Goal: Information Seeking & Learning: Learn about a topic

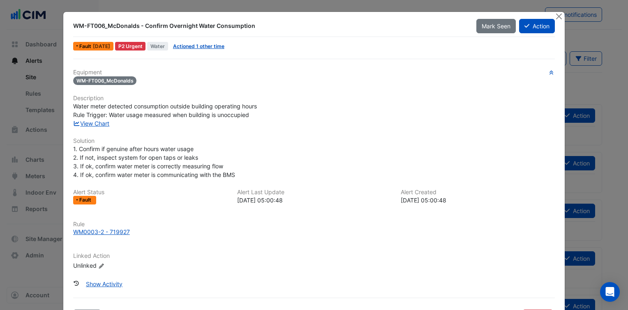
click at [324, 169] on div "1. Confirm if genuine after hours water usage 2. If not, inspect system for ope…" at bounding box center [313, 162] width 481 height 35
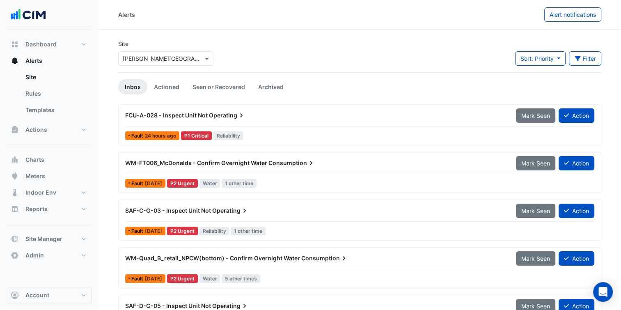
click at [450, 43] on div "Site Select a Site × Rouse Hill Town Centre Sort: Priority Priority Updated Fil…" at bounding box center [359, 55] width 493 height 33
click at [283, 168] on div "WM-FT006_McDonalds - Confirm Overnight Water Consumption" at bounding box center [315, 163] width 391 height 15
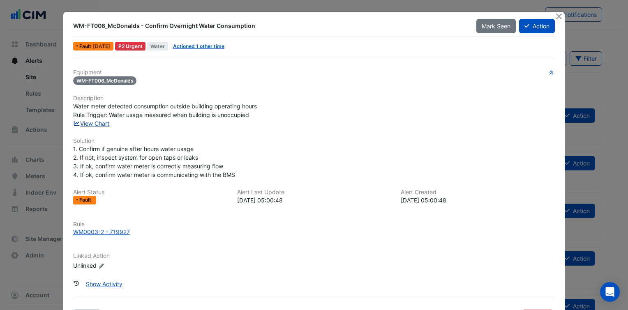
click at [99, 122] on link "View Chart" at bounding box center [91, 123] width 37 height 7
click at [19, 200] on ngb-modal-window "WM-FT006_McDonalds - Confirm Overnight Water Consumption Mark Seen Action Fault…" at bounding box center [314, 155] width 628 height 310
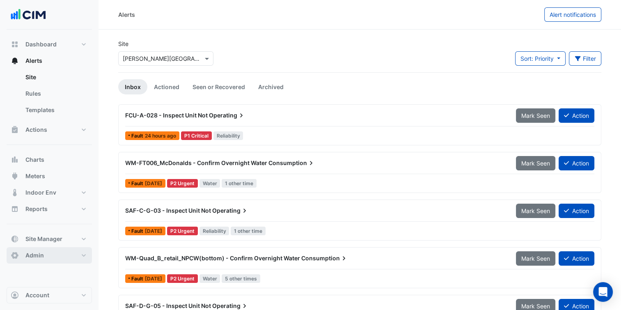
click at [54, 253] on button "Admin" at bounding box center [49, 255] width 85 height 16
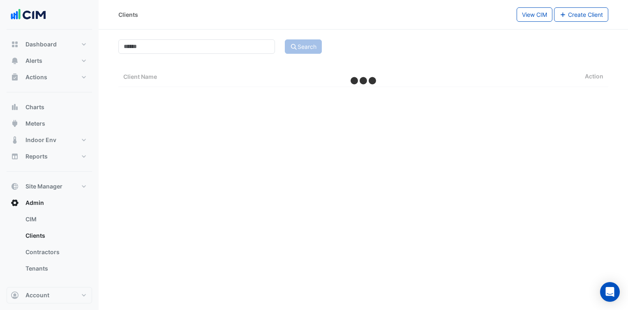
select select "***"
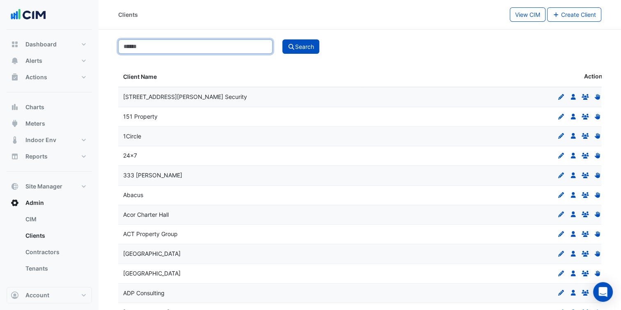
click at [176, 49] on input at bounding box center [195, 46] width 154 height 14
click at [138, 49] on input at bounding box center [195, 46] width 154 height 14
type input "*******"
click at [283, 39] on button "Search" at bounding box center [301, 46] width 37 height 14
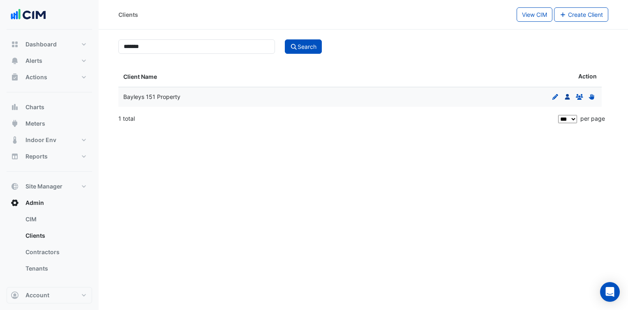
click at [568, 97] on icon at bounding box center [566, 97] width 5 height 6
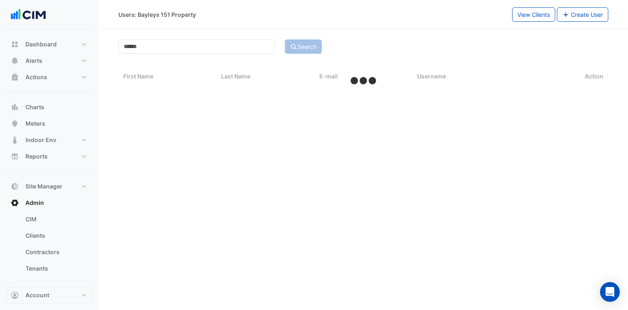
select select "***"
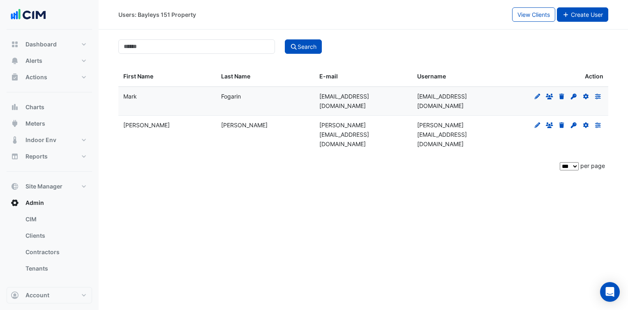
click at [581, 19] on button "Create User" at bounding box center [583, 14] width 52 height 14
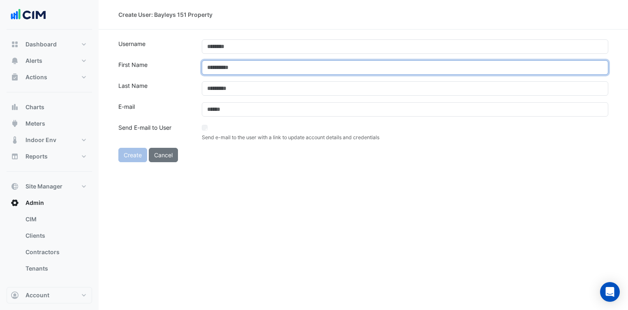
click at [245, 64] on input "text" at bounding box center [405, 67] width 406 height 14
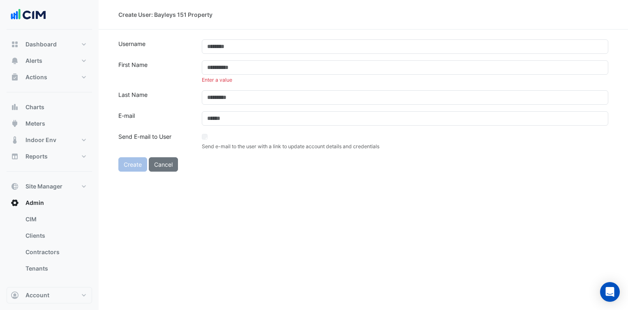
click at [242, 54] on form "Username First Name Enter a value Last Name E-mail Send E-mail to User Send e-m…" at bounding box center [363, 105] width 490 height 132
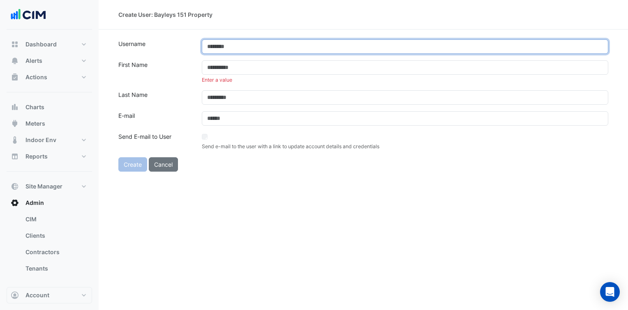
click at [238, 48] on input "text" at bounding box center [405, 46] width 406 height 14
paste input "**********"
type input "**********"
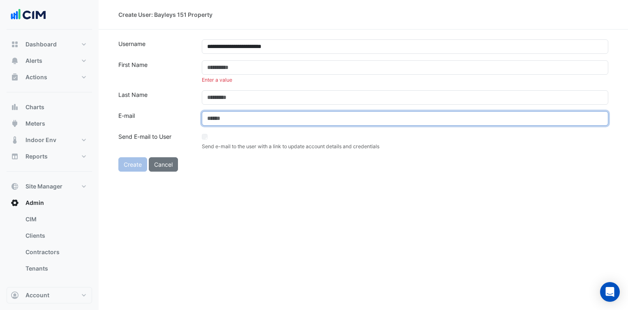
click at [249, 118] on input "email" at bounding box center [405, 118] width 406 height 14
paste input "**********"
type input "**********"
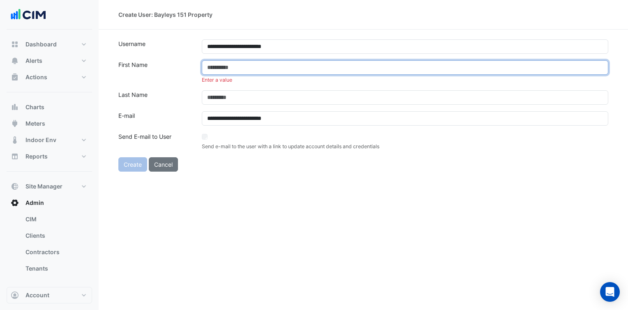
click at [237, 68] on input "text" at bounding box center [405, 67] width 406 height 14
paste input "**********"
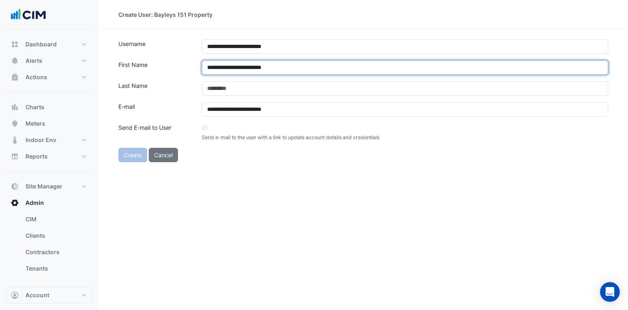
drag, startPoint x: 219, startPoint y: 67, endPoint x: 305, endPoint y: 63, distance: 85.5
click at [305, 63] on input "**********" at bounding box center [405, 67] width 406 height 14
type input "****"
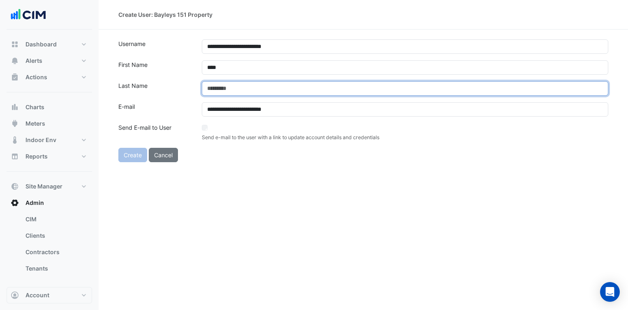
paste input "**********"
type input "*******"
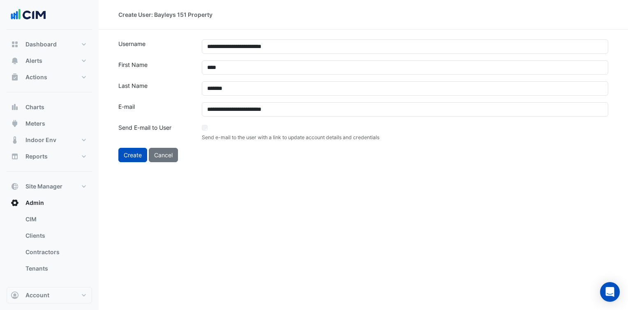
click at [282, 200] on div "**********" at bounding box center [363, 155] width 529 height 310
click at [138, 155] on button "Create" at bounding box center [132, 155] width 29 height 14
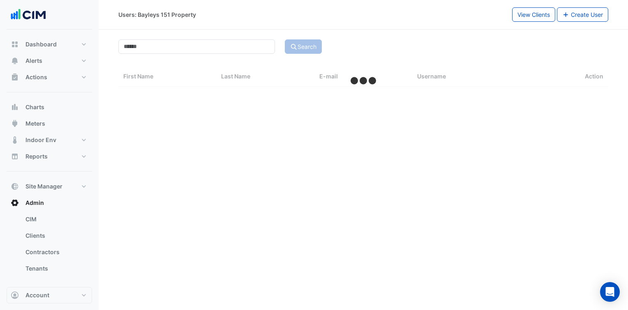
select select "***"
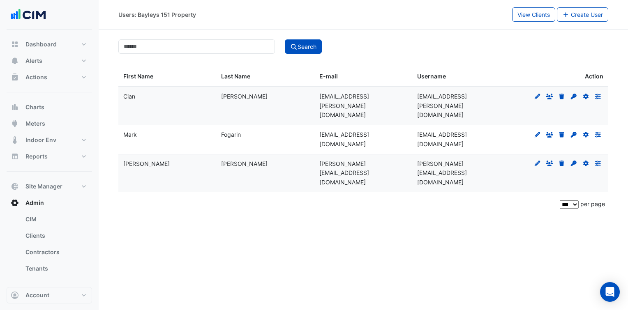
click at [138, 194] on div "** ** ** *** per page" at bounding box center [363, 204] width 490 height 21
click at [575, 96] on icon at bounding box center [574, 97] width 6 height 6
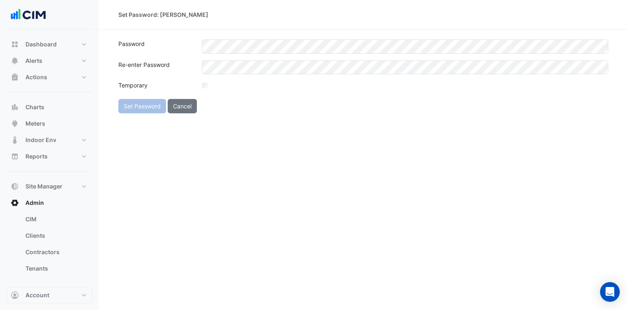
click at [245, 33] on section "Password Re-enter Password Temporary Set Password Cancel" at bounding box center [363, 72] width 529 height 84
click at [248, 179] on div "Set Password: Cian Jackson Password Re-enter Password Temporary Set Password Ca…" at bounding box center [363, 155] width 529 height 310
click at [147, 106] on button "Set Password" at bounding box center [142, 106] width 48 height 14
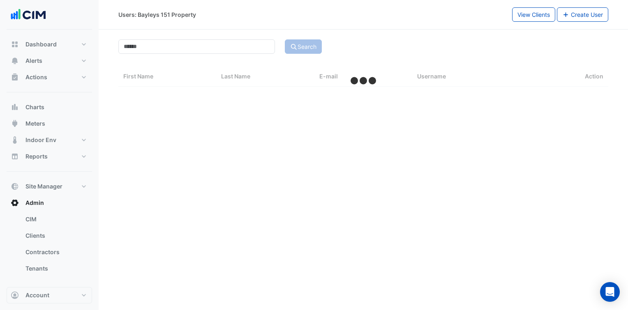
select select "***"
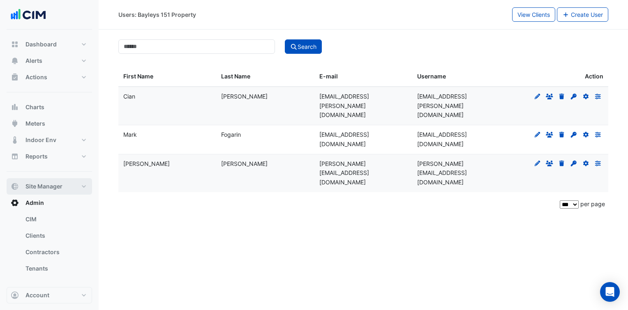
click at [55, 190] on span "Site Manager" at bounding box center [43, 186] width 37 height 8
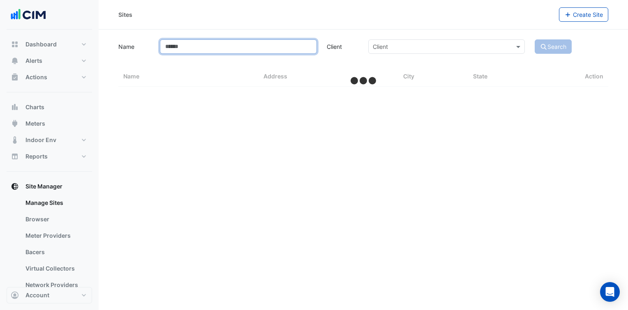
click at [199, 52] on input "Name" at bounding box center [238, 46] width 156 height 14
type input "****"
select select "***"
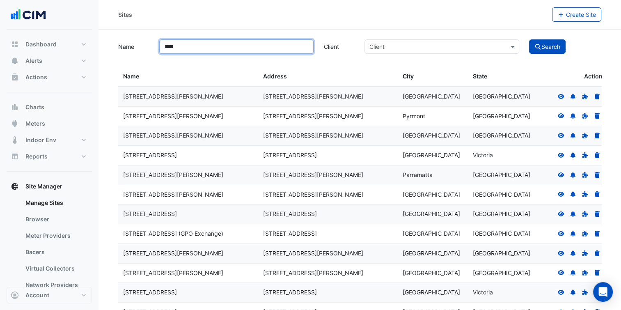
type input "****"
click at [529, 39] on button "Search" at bounding box center [547, 46] width 37 height 14
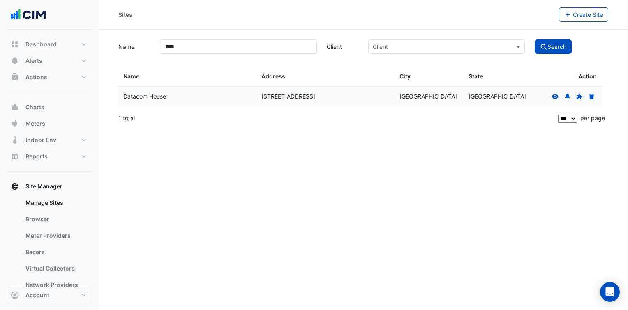
click at [552, 95] on icon at bounding box center [555, 96] width 7 height 5
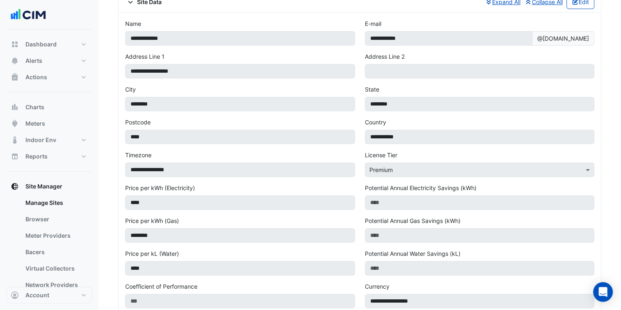
scroll to position [16, 0]
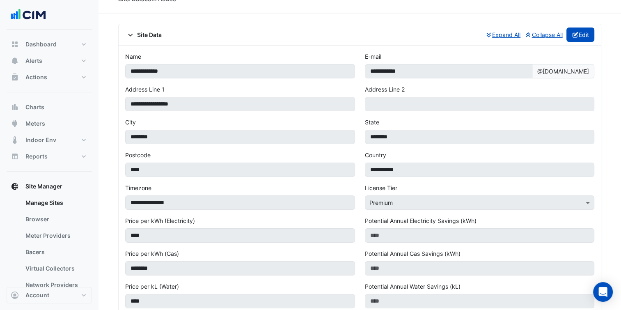
click at [583, 37] on button "Edit" at bounding box center [581, 35] width 28 height 14
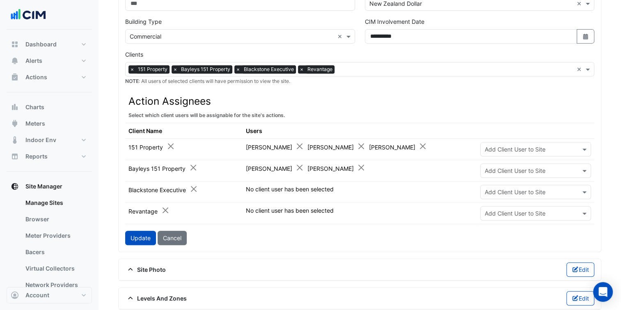
scroll to position [358, 0]
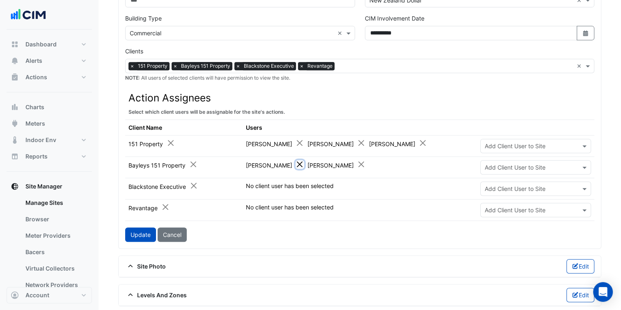
click at [297, 165] on button "Close" at bounding box center [300, 164] width 9 height 9
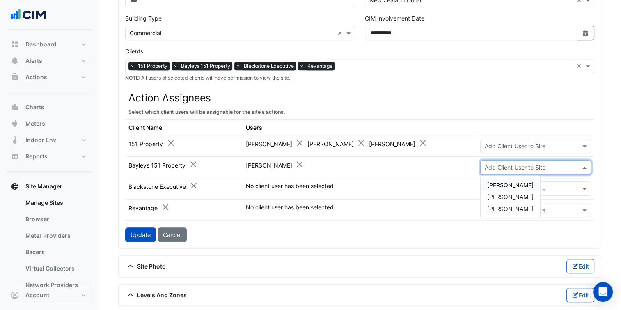
click at [511, 163] on input "text" at bounding box center [527, 167] width 85 height 9
click at [512, 186] on span "Cian Jackson" at bounding box center [511, 185] width 46 height 7
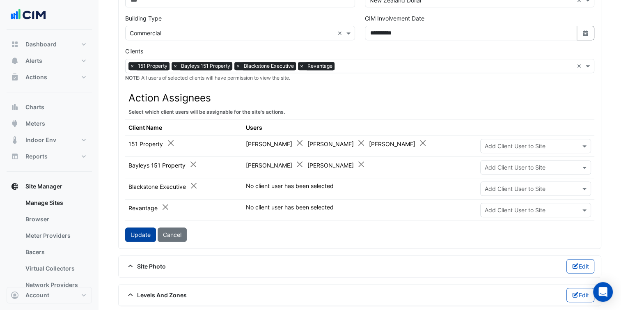
click at [132, 235] on button "Update" at bounding box center [140, 235] width 31 height 14
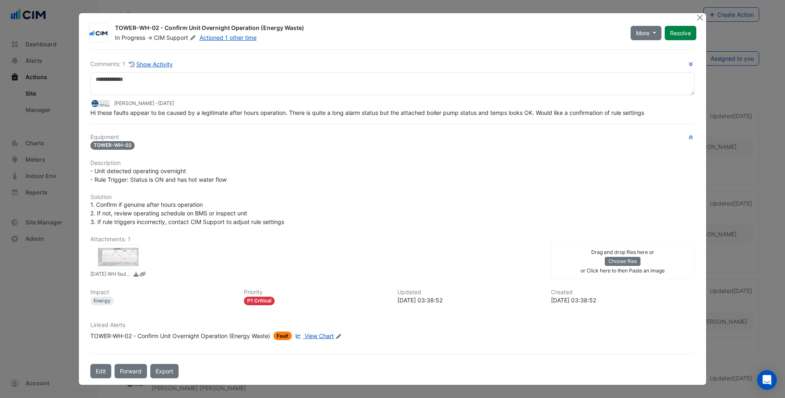
click at [318, 335] on span "View Chart" at bounding box center [319, 336] width 29 height 7
drag, startPoint x: 109, startPoint y: 112, endPoint x: 215, endPoint y: 114, distance: 106.0
click at [215, 114] on span "Hi these faults appear to be caused by a legitimate after hours operation. Ther…" at bounding box center [367, 112] width 554 height 7
click at [309, 148] on div "TOWER-WH-02" at bounding box center [392, 144] width 605 height 9
click at [191, 333] on div "TOWER-WH-02 - Confirm Unit Overnight Operation (Energy Waste)" at bounding box center [180, 336] width 180 height 9
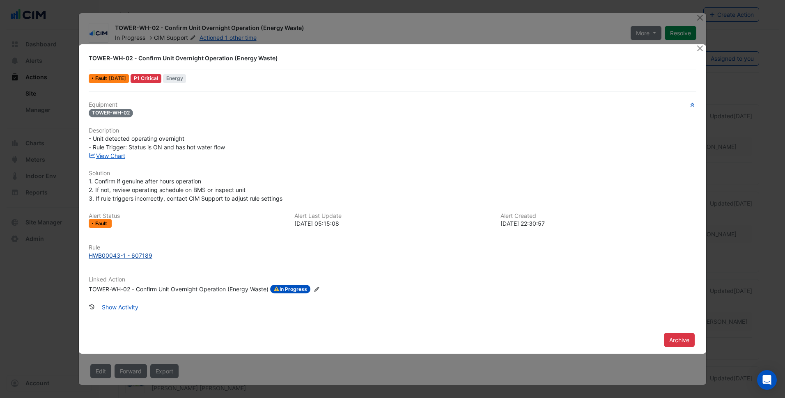
click at [112, 254] on div "HWB00043-1 - 607189" at bounding box center [121, 255] width 64 height 9
click at [132, 253] on div "HWB00043-1 - 607189" at bounding box center [121, 255] width 64 height 9
click at [373, 128] on h6 "Description" at bounding box center [393, 130] width 608 height 7
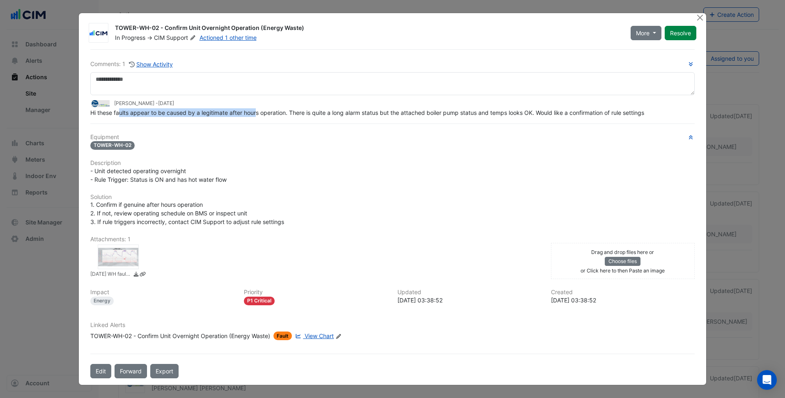
drag, startPoint x: 121, startPoint y: 110, endPoint x: 258, endPoint y: 113, distance: 136.4
click at [258, 113] on span "Hi these faults appear to be caused by a legitimate after hours operation. Ther…" at bounding box center [367, 112] width 554 height 7
drag, startPoint x: 258, startPoint y: 113, endPoint x: 301, endPoint y: 177, distance: 77.2
click at [301, 177] on div "- Unit detected operating overnight - Rule Trigger: Status is ON and has hot wa…" at bounding box center [392, 175] width 605 height 17
drag, startPoint x: 306, startPoint y: 113, endPoint x: 385, endPoint y: 110, distance: 79.0
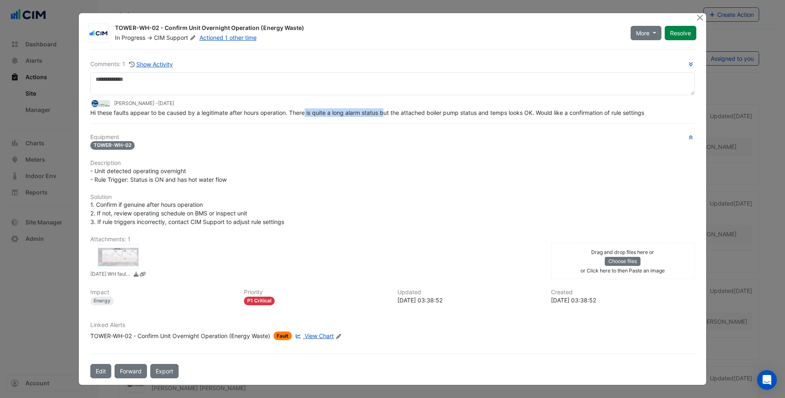
click at [385, 110] on span "Hi these faults appear to be caused by a legitimate after hours operation. Ther…" at bounding box center [367, 112] width 554 height 7
drag, startPoint x: 385, startPoint y: 110, endPoint x: 394, endPoint y: 110, distance: 8.7
click at [394, 110] on span "Hi these faults appear to be caused by a legitimate after hours operation. Ther…" at bounding box center [367, 112] width 554 height 7
drag, startPoint x: 394, startPoint y: 110, endPoint x: 520, endPoint y: 110, distance: 126.5
click at [520, 110] on span "Hi these faults appear to be caused by a legitimate after hours operation. Ther…" at bounding box center [367, 112] width 554 height 7
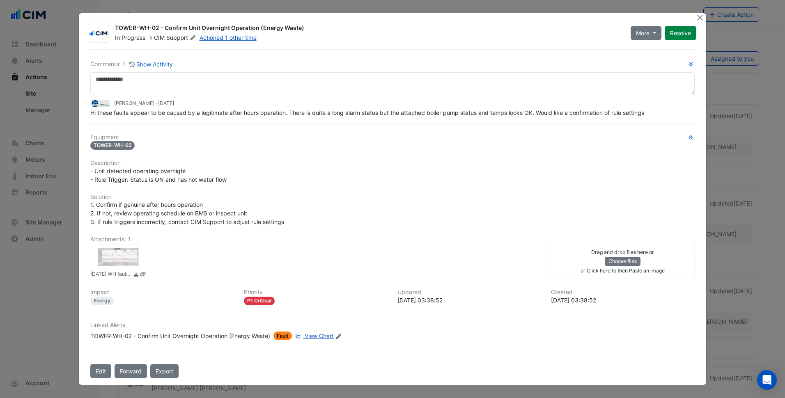
drag, startPoint x: 520, startPoint y: 110, endPoint x: 486, endPoint y: 176, distance: 74.8
click at [486, 176] on div "- Unit detected operating overnight - Rule Trigger: Status is ON and has hot wa…" at bounding box center [392, 175] width 605 height 17
click at [124, 256] on div at bounding box center [118, 257] width 41 height 25
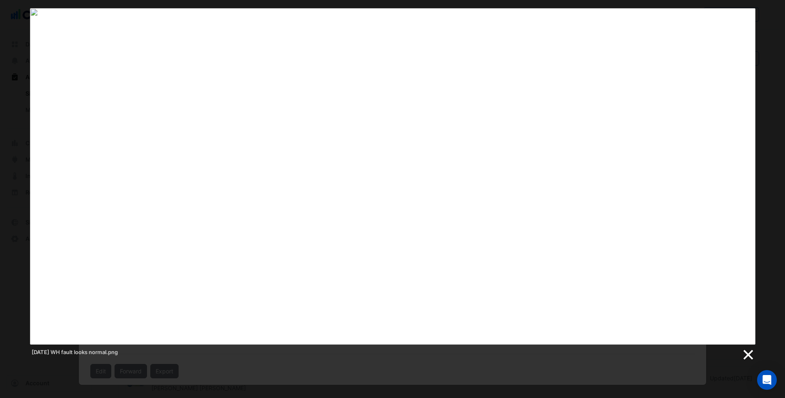
click at [749, 352] on link at bounding box center [748, 355] width 12 height 12
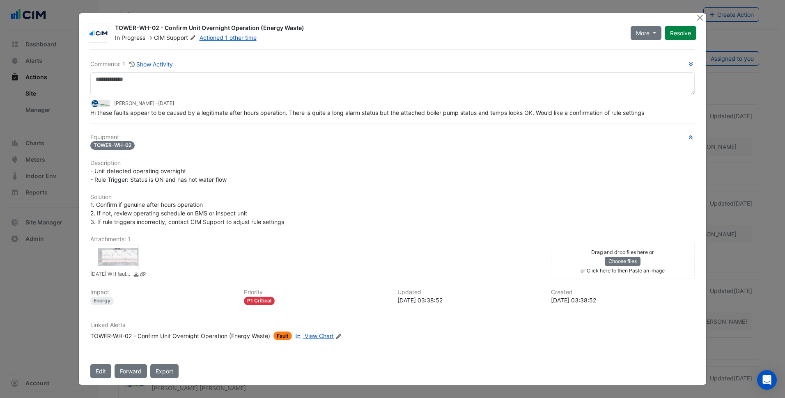
click at [216, 145] on div "TOWER-WH-02" at bounding box center [392, 144] width 605 height 9
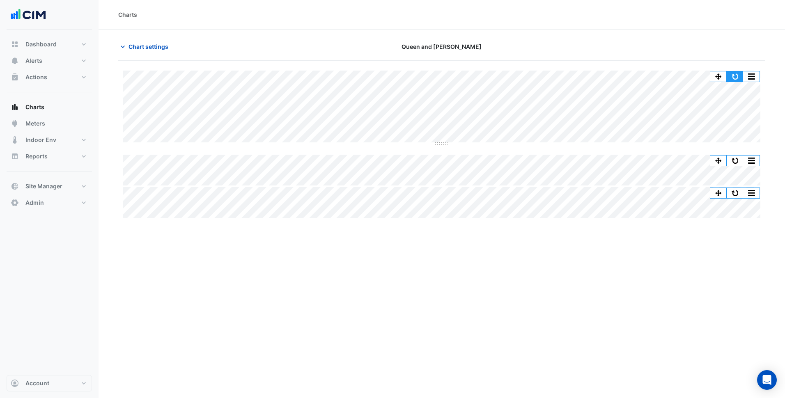
click at [736, 76] on button "button" at bounding box center [735, 76] width 16 height 10
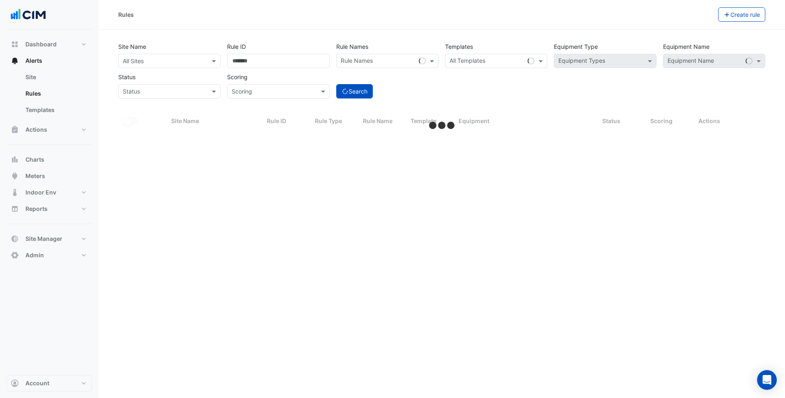
select select "***"
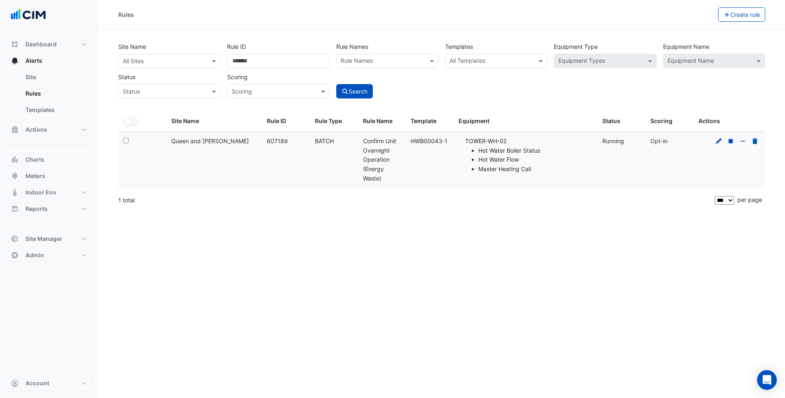
click at [719, 139] on icon at bounding box center [719, 141] width 7 height 6
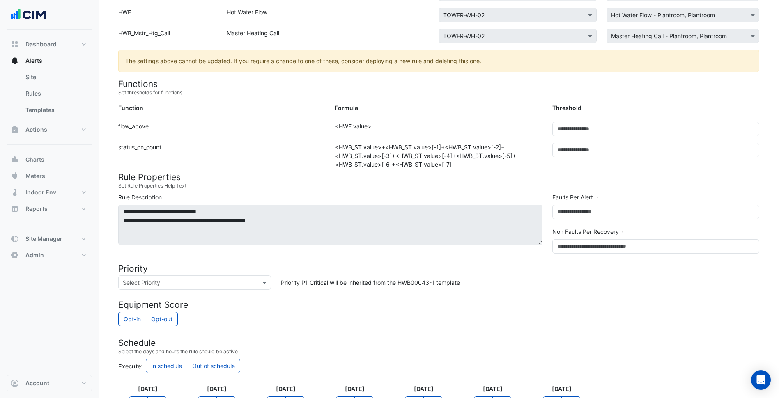
scroll to position [171, 0]
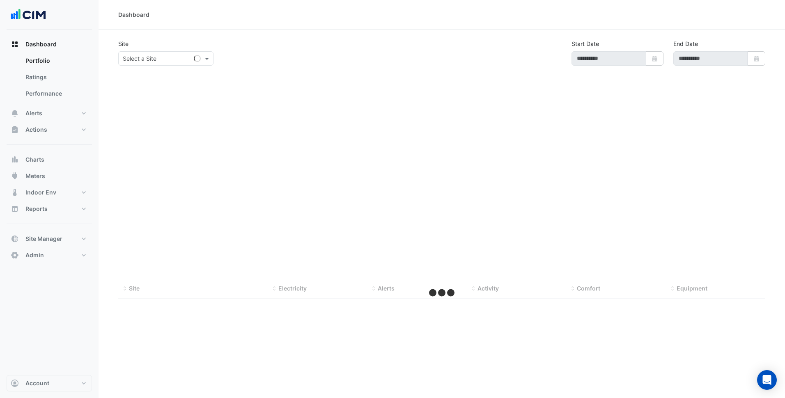
type input "**********"
select select "***"
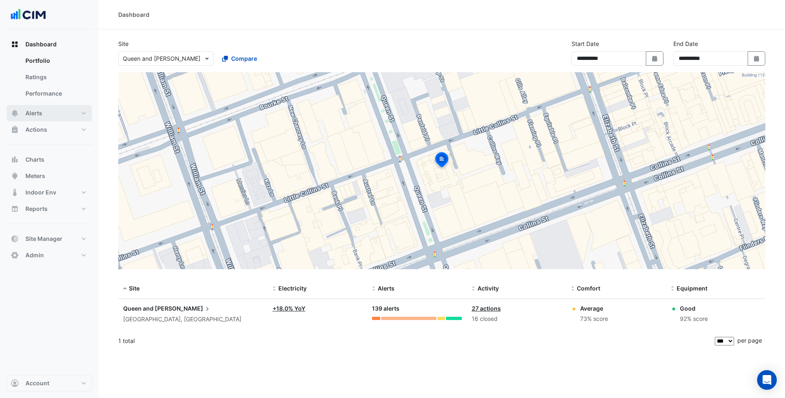
click at [67, 113] on button "Alerts" at bounding box center [49, 113] width 85 height 16
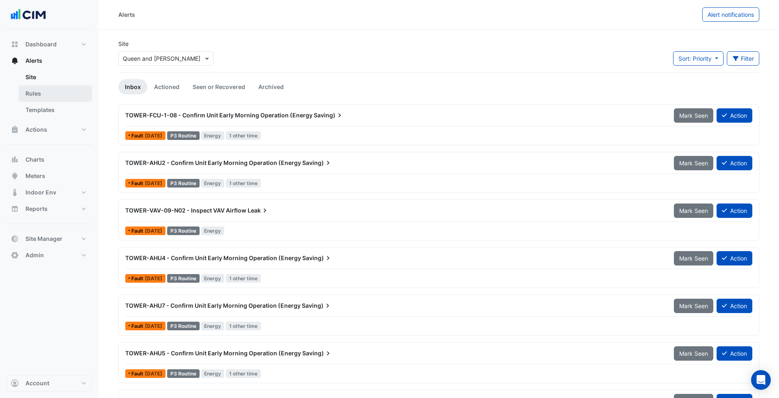
click at [36, 96] on link "Rules" at bounding box center [55, 93] width 73 height 16
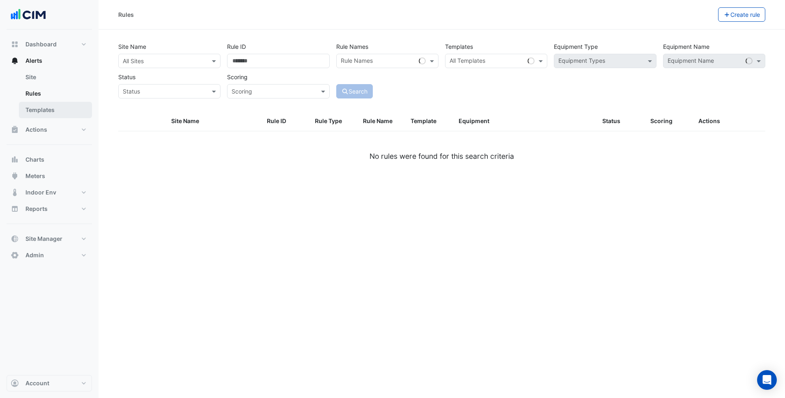
click at [53, 108] on link "Templates" at bounding box center [55, 110] width 73 height 16
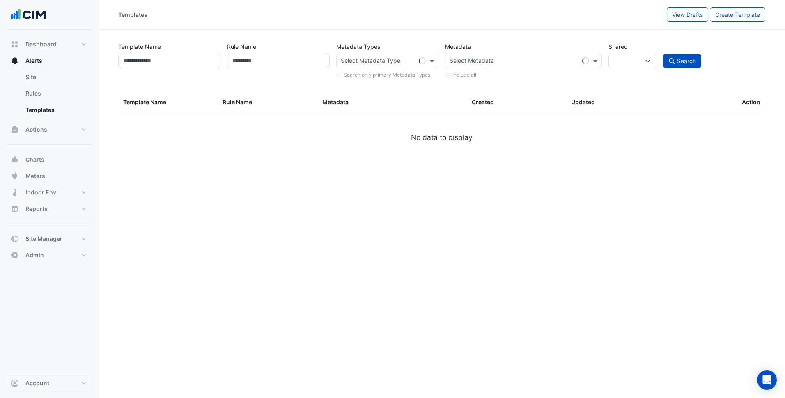
select select
select select "***"
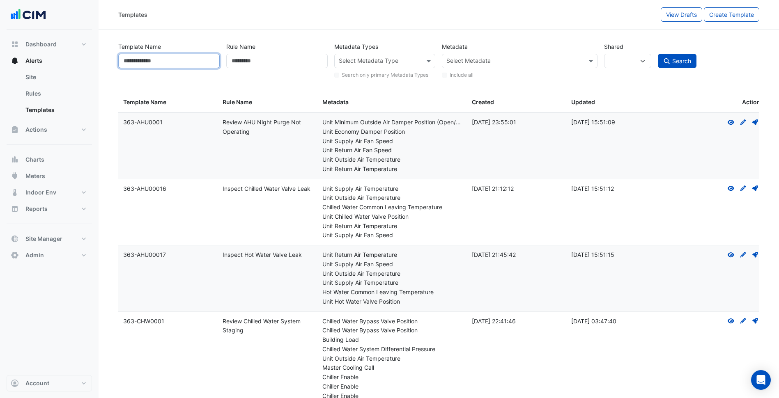
click at [190, 61] on input "Template Name" at bounding box center [168, 61] width 101 height 14
type input "****"
click at [658, 54] on button "Search" at bounding box center [677, 61] width 39 height 14
select select
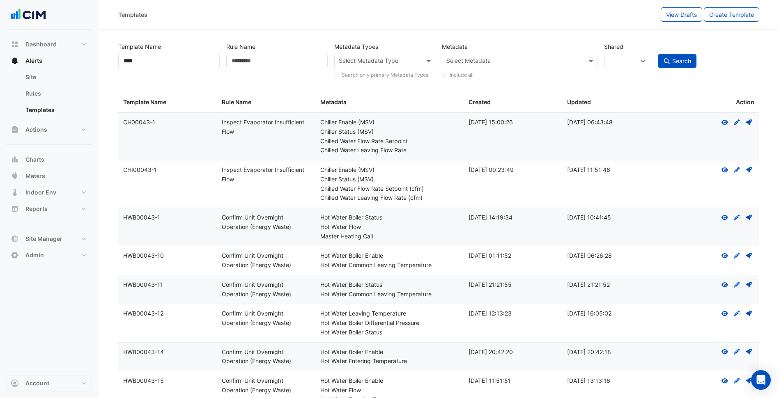
click at [741, 218] on div "View Create Draft - to edit a template, you first need to create a draft, and t…" at bounding box center [737, 217] width 35 height 9
click at [736, 216] on icon "Create Draft - to edit a template, you first need to create a draft, and then s…" at bounding box center [737, 218] width 7 height 6
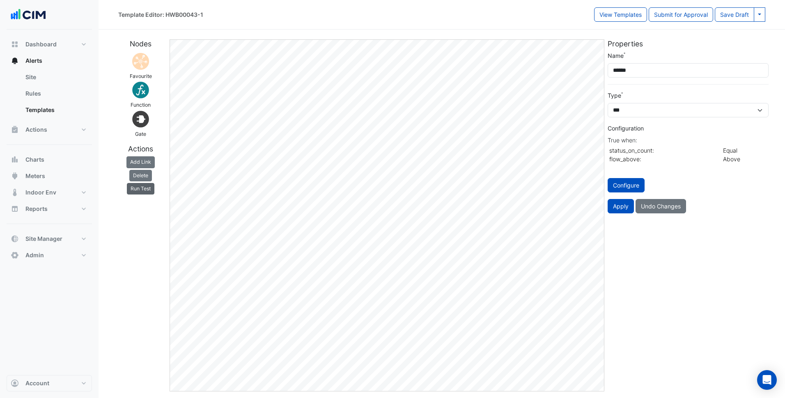
click at [152, 186] on button "Run Test" at bounding box center [141, 189] width 28 height 12
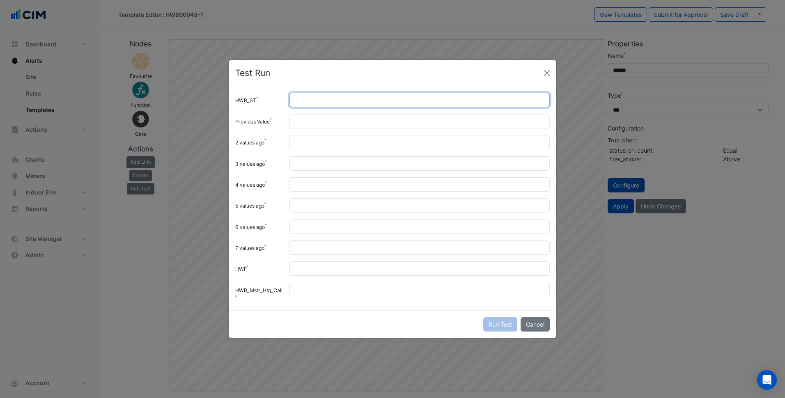
click at [323, 101] on input "HWB_ST" at bounding box center [420, 100] width 260 height 14
type input "*"
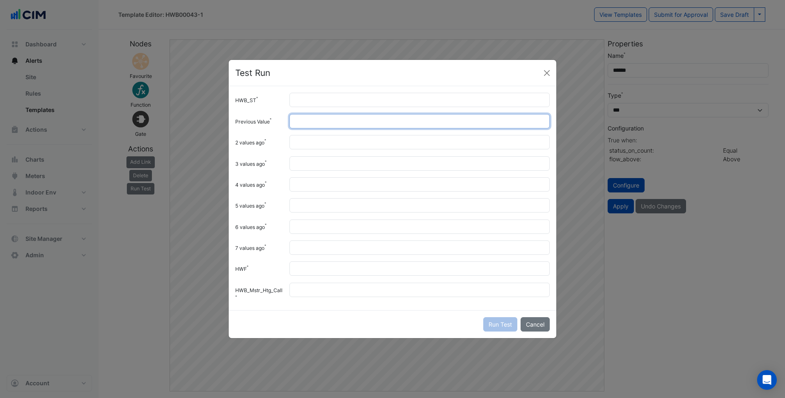
type input "*"
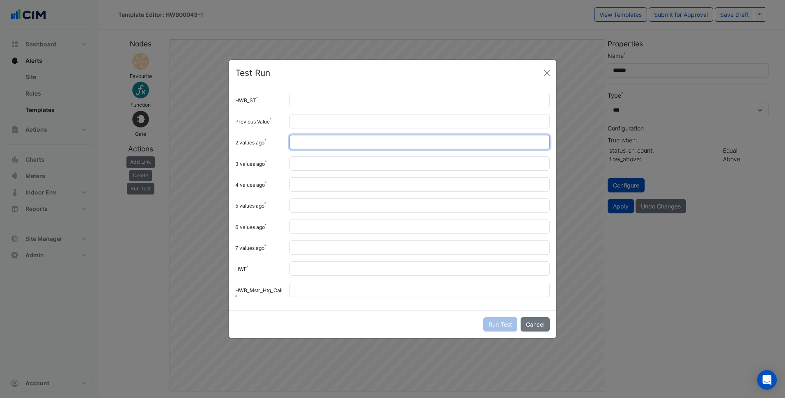
type input "*"
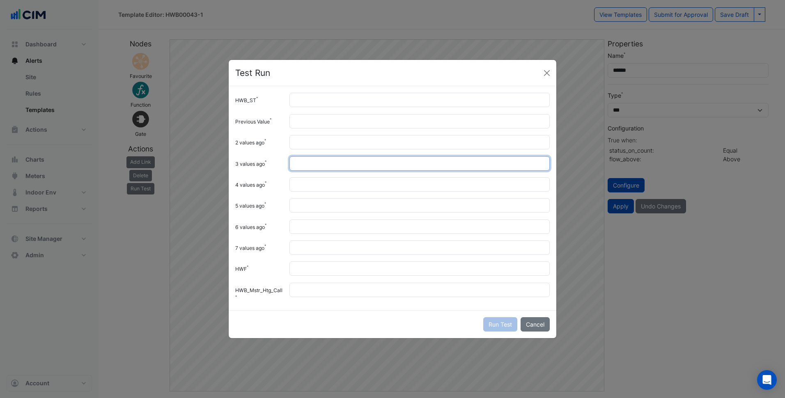
type input "*"
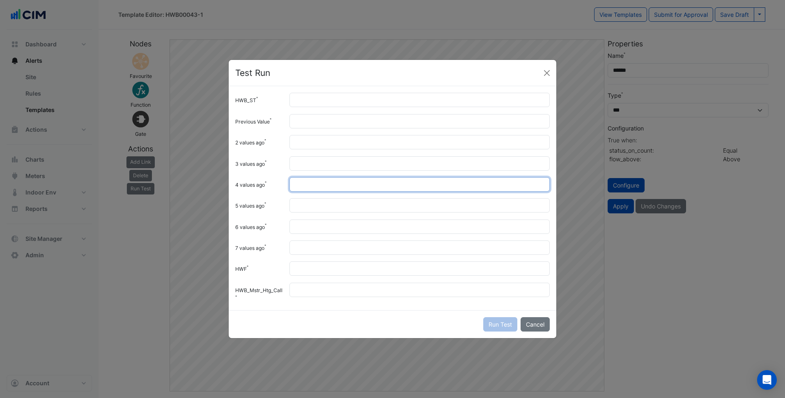
type input "*"
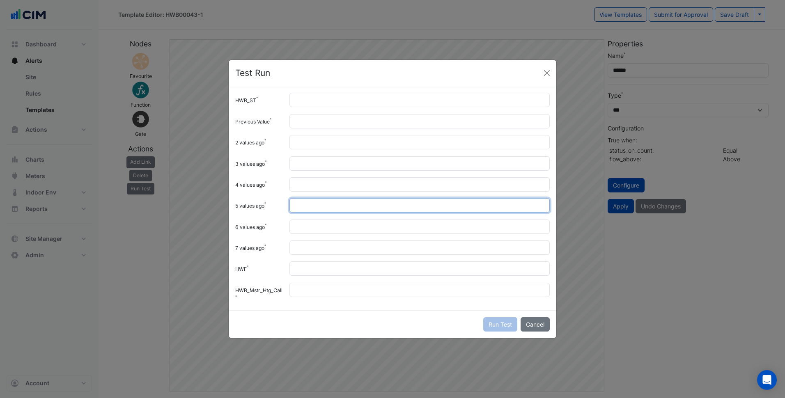
type input "*"
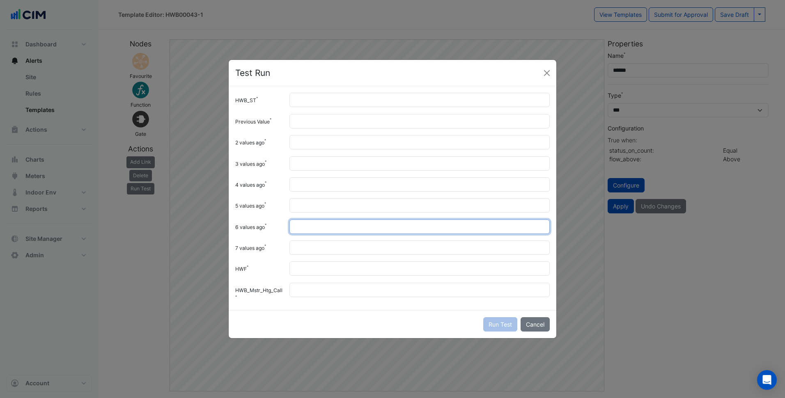
type input "*"
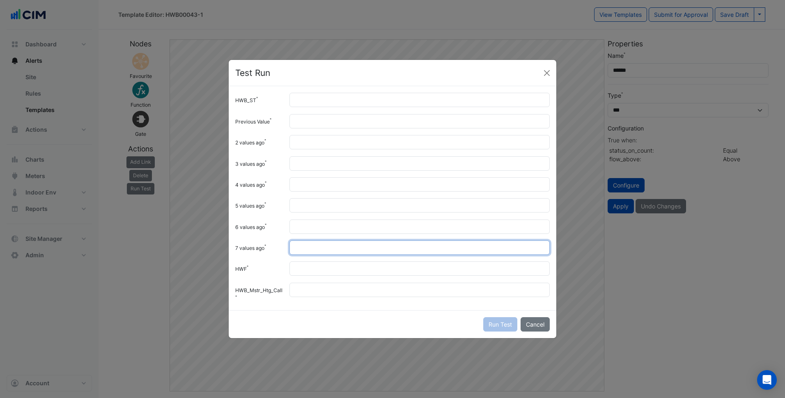
type input "*"
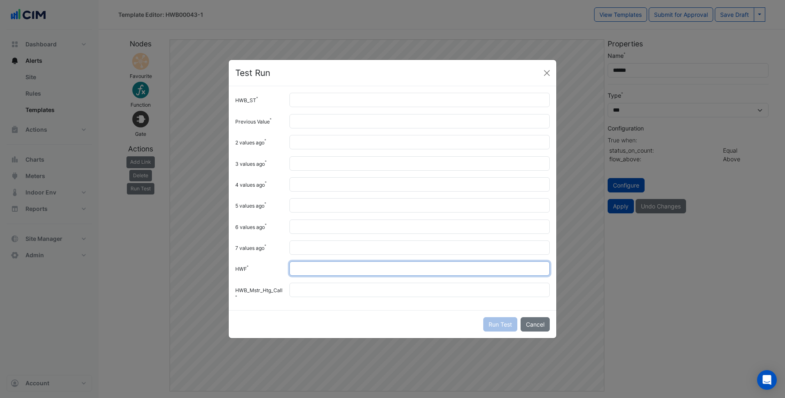
type input "*"
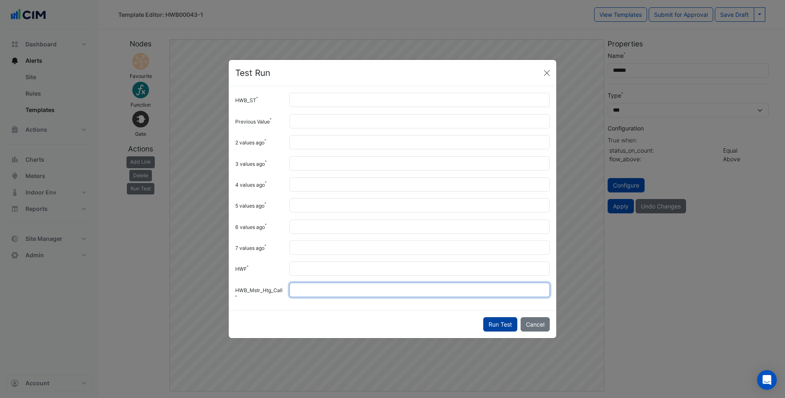
type input "*"
click at [499, 330] on button "Run Test" at bounding box center [500, 325] width 34 height 14
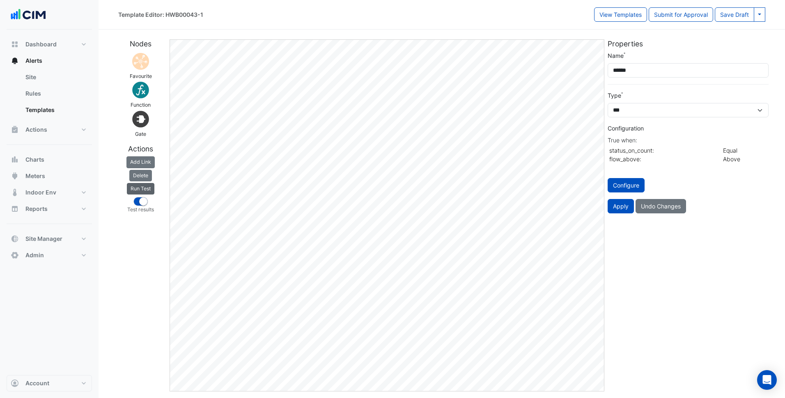
click at [152, 190] on button "Run Test" at bounding box center [141, 189] width 28 height 12
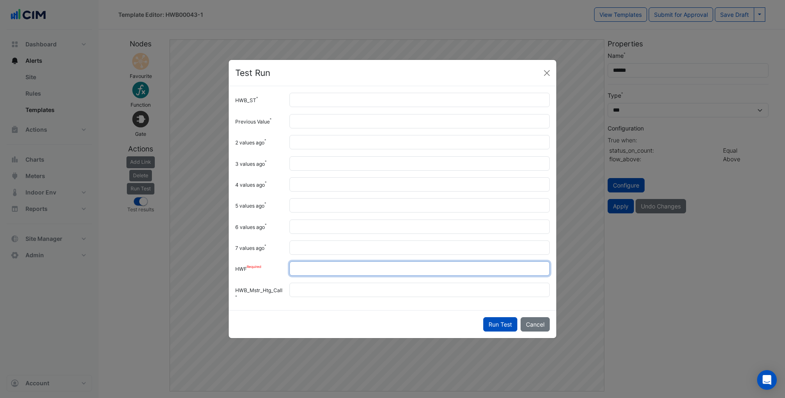
drag, startPoint x: 302, startPoint y: 269, endPoint x: 275, endPoint y: 267, distance: 27.2
click at [276, 267] on div "HWF *" at bounding box center [392, 269] width 324 height 14
type input "**"
click at [483, 318] on button "Run Test" at bounding box center [500, 325] width 34 height 14
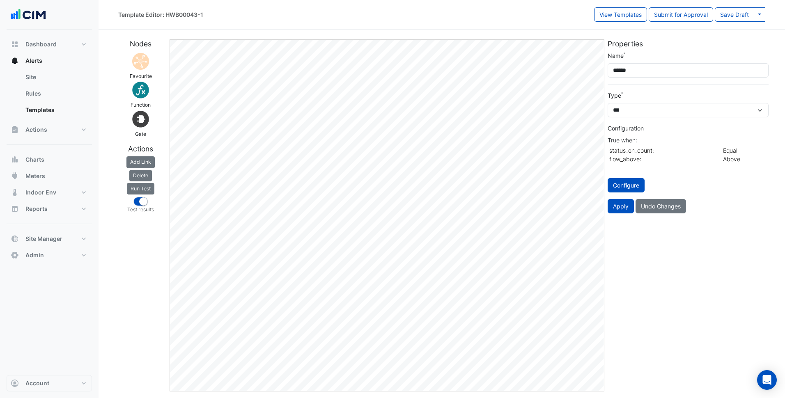
click at [144, 269] on div "Nodes Favourite Function Gate Actions Add Link Delete Run Test Test results" at bounding box center [140, 215] width 55 height 352
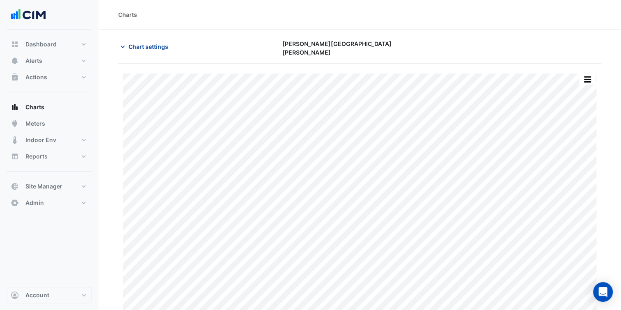
click at [144, 49] on span "Chart settings" at bounding box center [149, 46] width 40 height 9
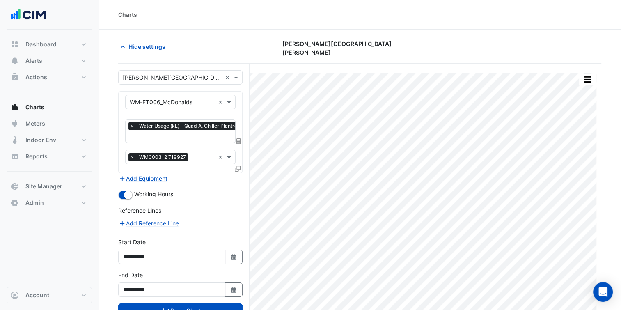
click at [240, 140] on span at bounding box center [238, 141] width 7 height 7
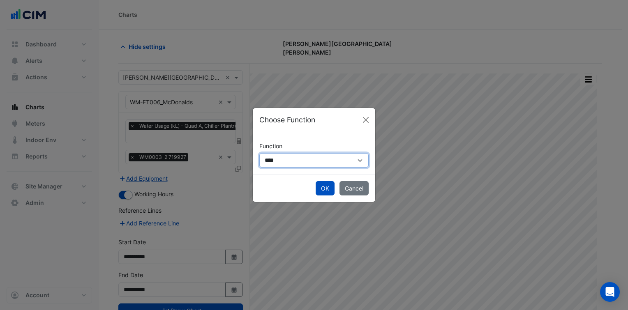
click at [283, 165] on select "**********" at bounding box center [313, 160] width 109 height 14
select select "******"
click at [259, 153] on select "**********" at bounding box center [313, 160] width 109 height 14
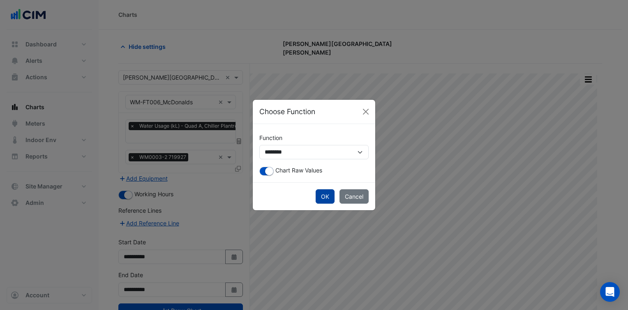
click at [321, 200] on button "OK" at bounding box center [324, 196] width 19 height 14
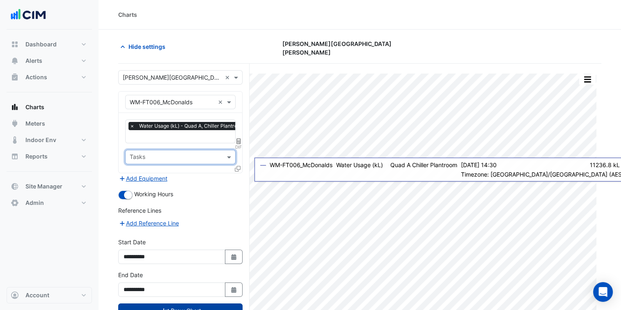
click at [210, 304] on button "Draw Chart" at bounding box center [180, 311] width 124 height 14
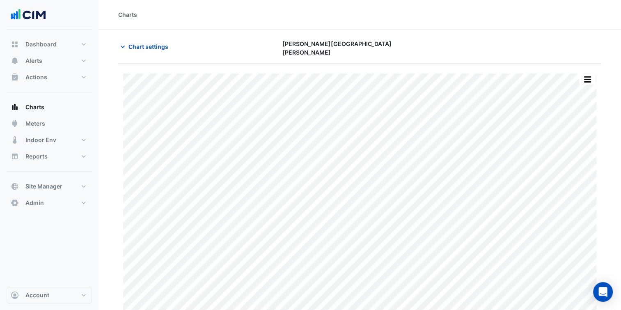
scroll to position [15, 0]
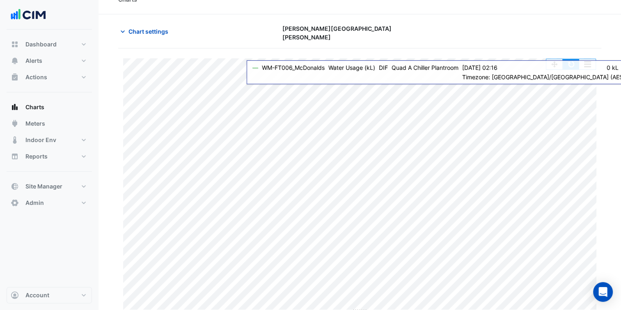
click at [575, 60] on button "button" at bounding box center [571, 64] width 16 height 10
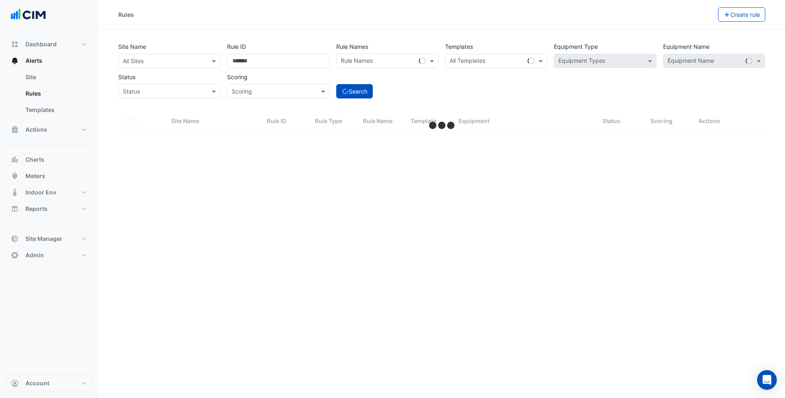
select select "***"
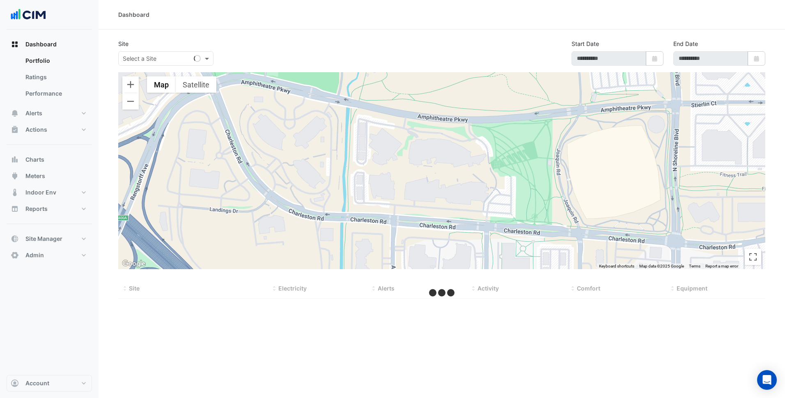
select select "***"
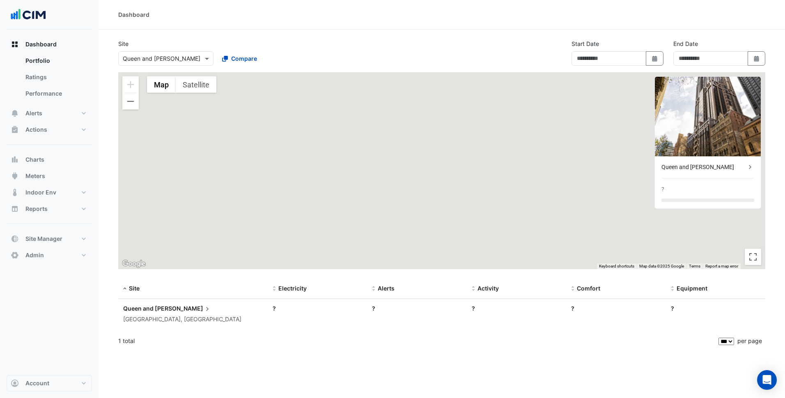
type input "**********"
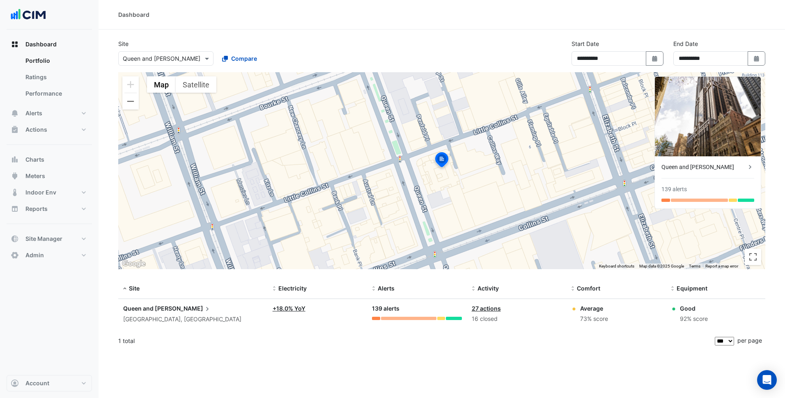
click at [751, 170] on icon at bounding box center [750, 167] width 8 height 8
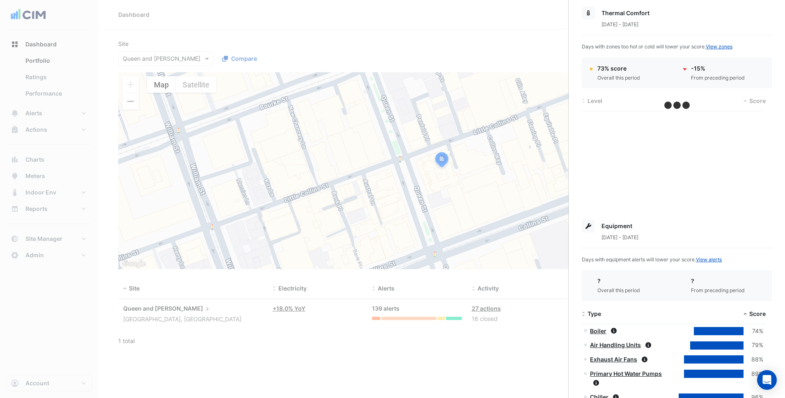
scroll to position [27, 0]
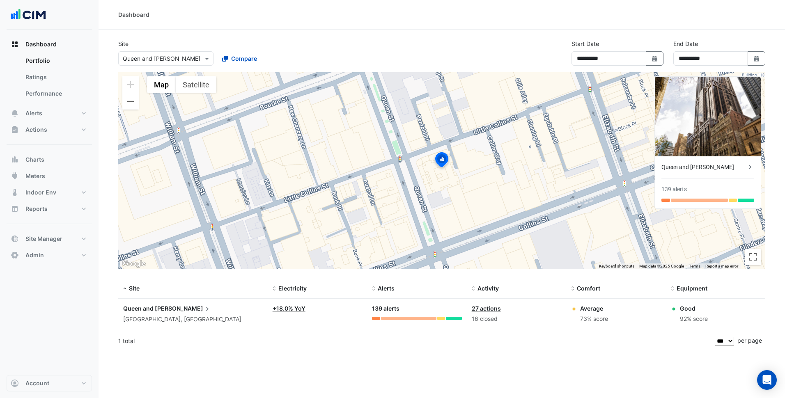
click at [198, 60] on div at bounding box center [166, 58] width 94 height 9
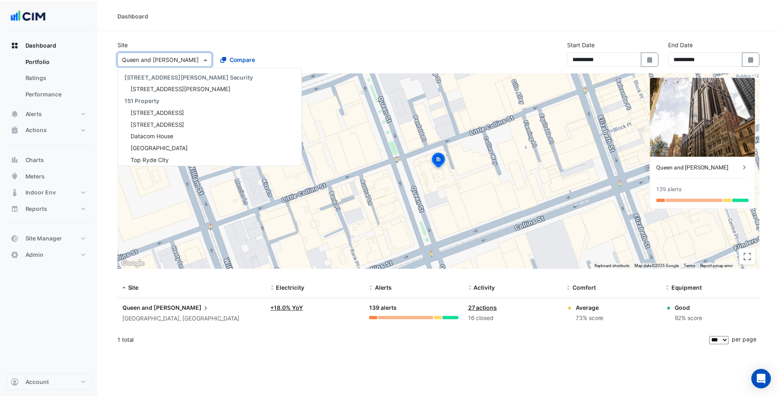
scroll to position [6055, 0]
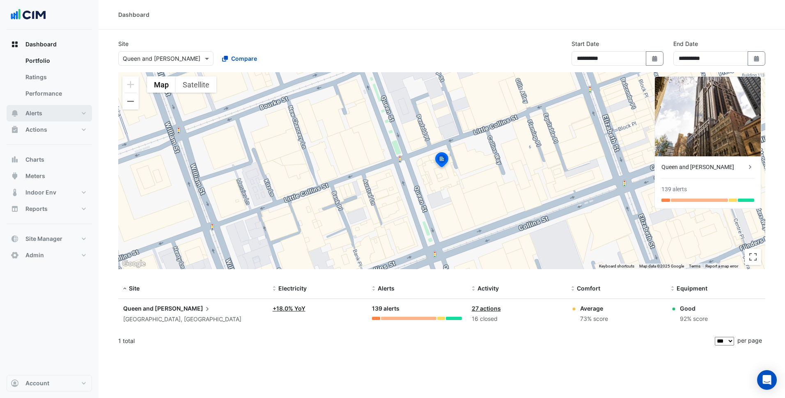
click at [67, 112] on button "Alerts" at bounding box center [49, 113] width 85 height 16
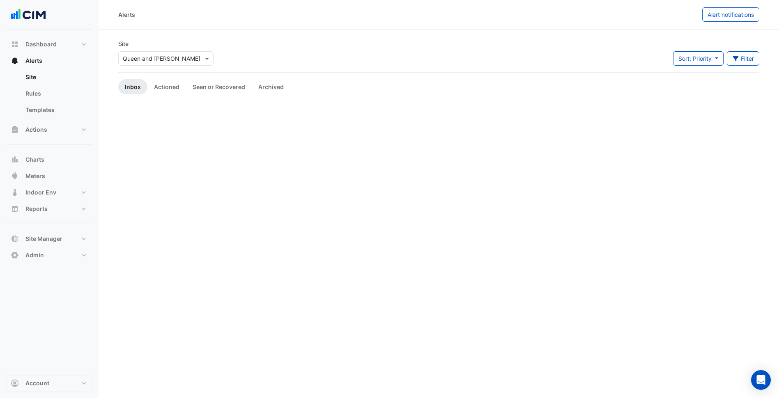
click at [177, 62] on div "Select a Site × Queen and [PERSON_NAME]" at bounding box center [161, 58] width 84 height 9
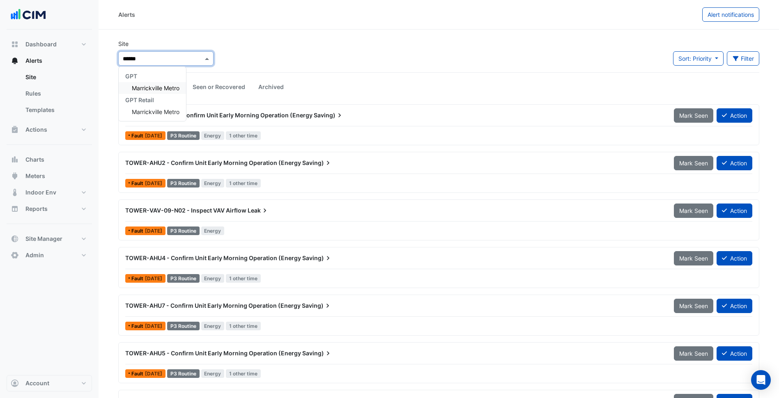
type input "*******"
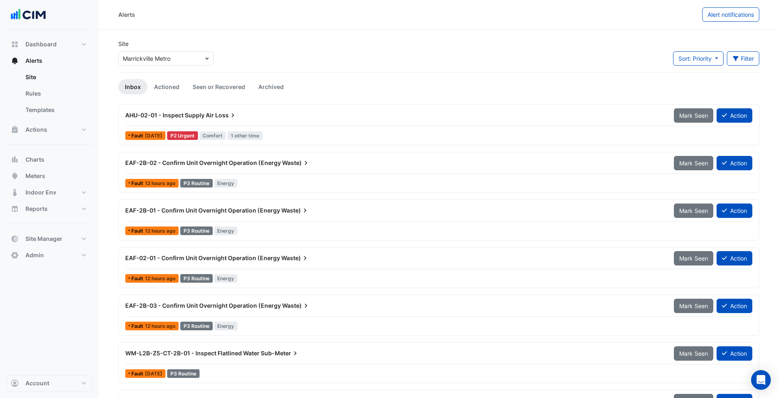
click at [343, 81] on ul "Inbox Actioned Seen or Recovered Archived" at bounding box center [438, 86] width 641 height 15
click at [226, 114] on span "Loss" at bounding box center [226, 115] width 22 height 8
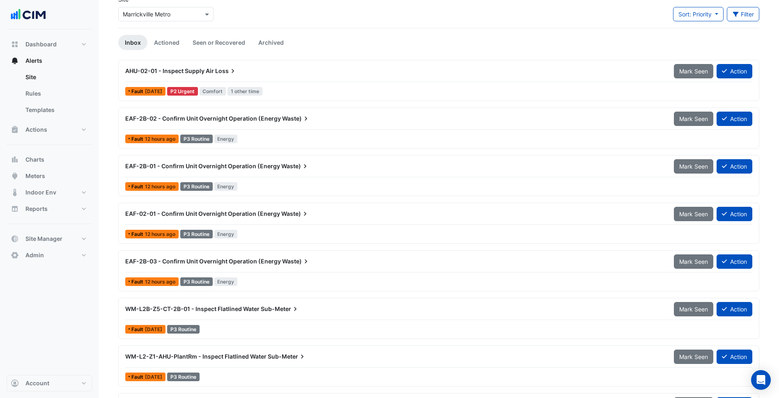
click at [250, 166] on span "EAF-2B-01 - Confirm Unit Overnight Operation (Energy" at bounding box center [202, 166] width 155 height 7
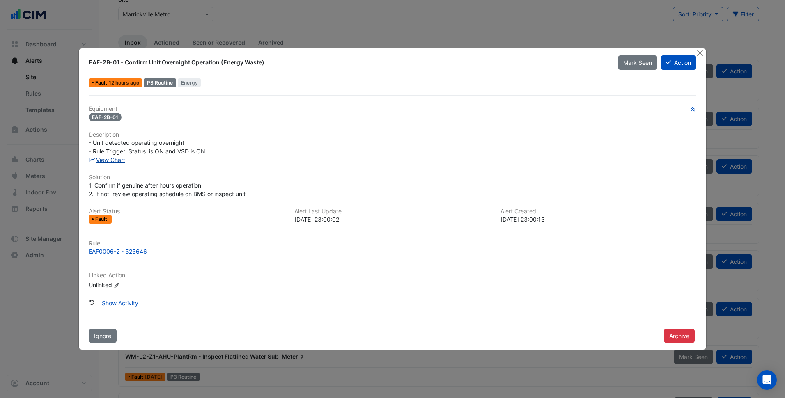
click at [123, 160] on link "View Chart" at bounding box center [107, 159] width 37 height 7
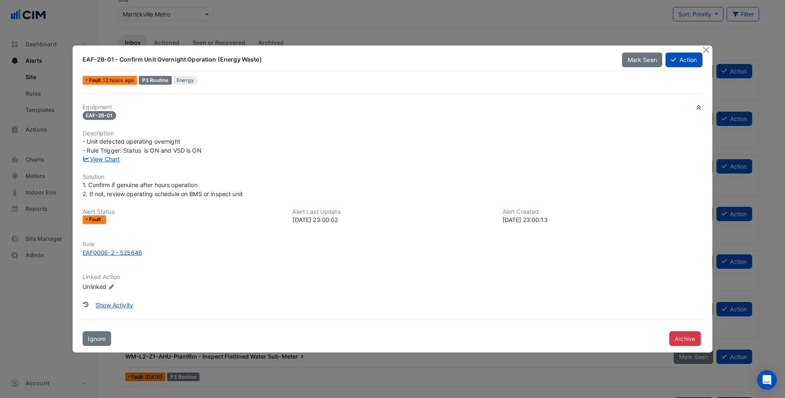
click at [407, 156] on div "View Chart" at bounding box center [393, 159] width 630 height 9
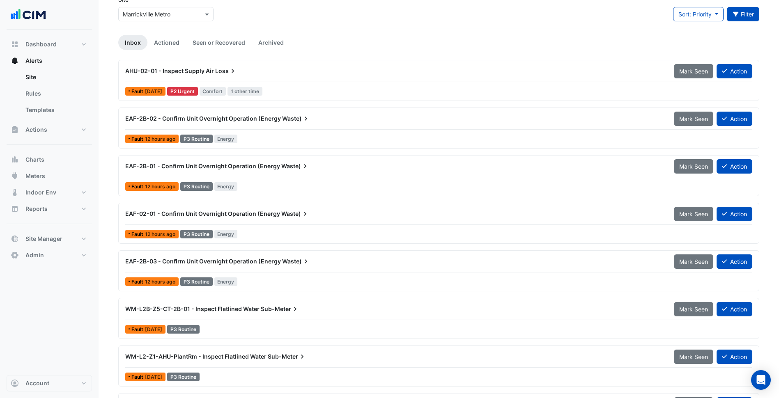
click at [743, 12] on button "Filter" at bounding box center [743, 14] width 33 height 14
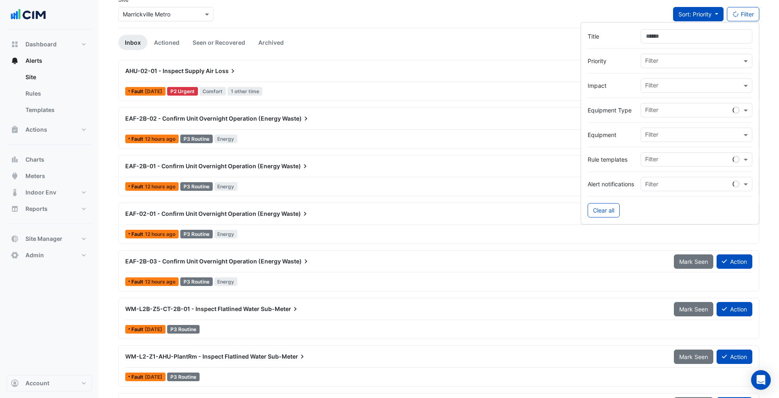
click at [705, 12] on span "Sort: Priority" at bounding box center [695, 14] width 33 height 7
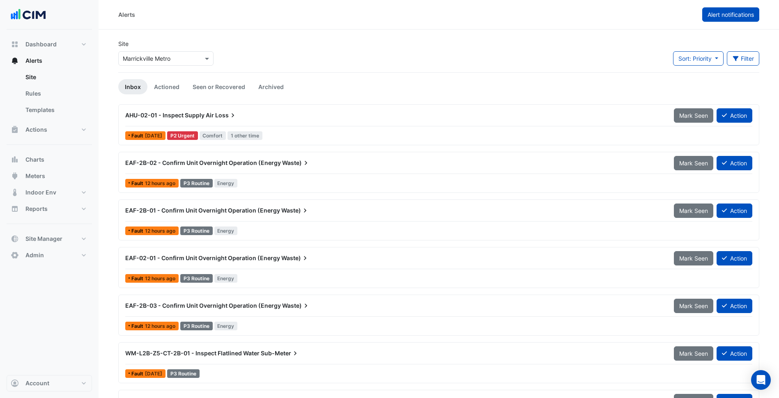
click at [723, 12] on span "Alert notifications" at bounding box center [731, 14] width 46 height 7
select select "******"
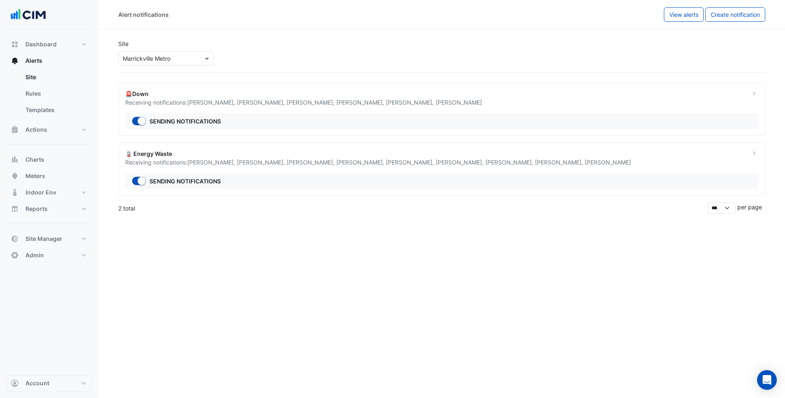
click at [402, 101] on span "Tim Fielding ," at bounding box center [411, 102] width 50 height 7
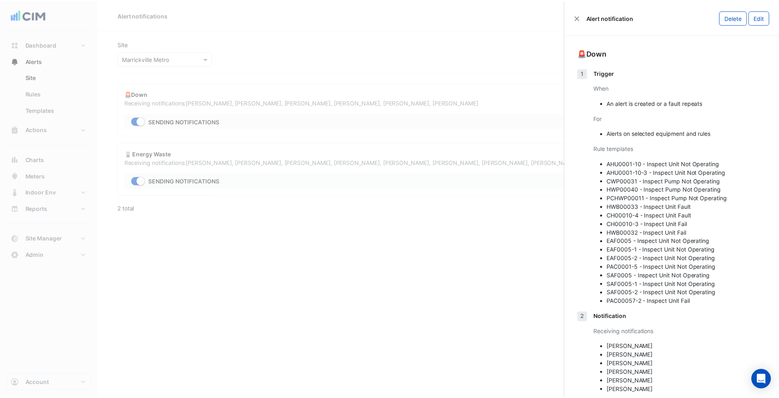
scroll to position [16, 0]
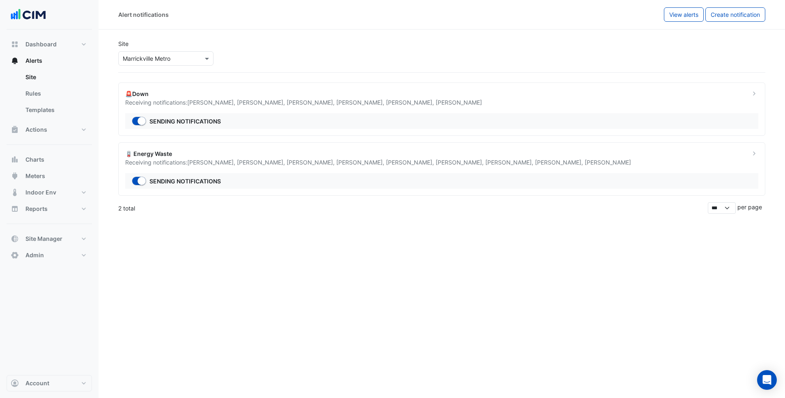
click at [472, 260] on div "Alert notifications View alerts Create notification Site Select a Site × Marric…" at bounding box center [442, 199] width 687 height 398
click at [64, 125] on button "Actions" at bounding box center [49, 130] width 85 height 16
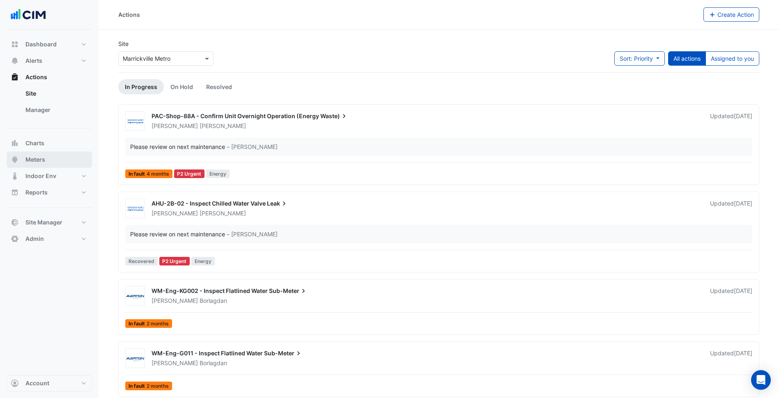
click at [58, 160] on button "Meters" at bounding box center [49, 160] width 85 height 16
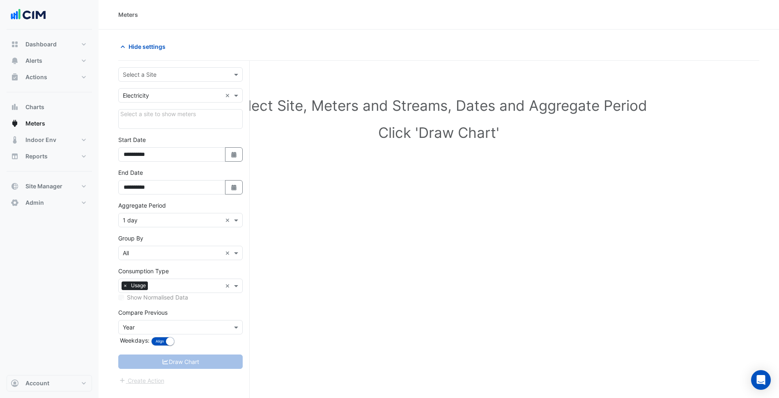
click at [159, 71] on input "text" at bounding box center [172, 75] width 99 height 9
type input "*******"
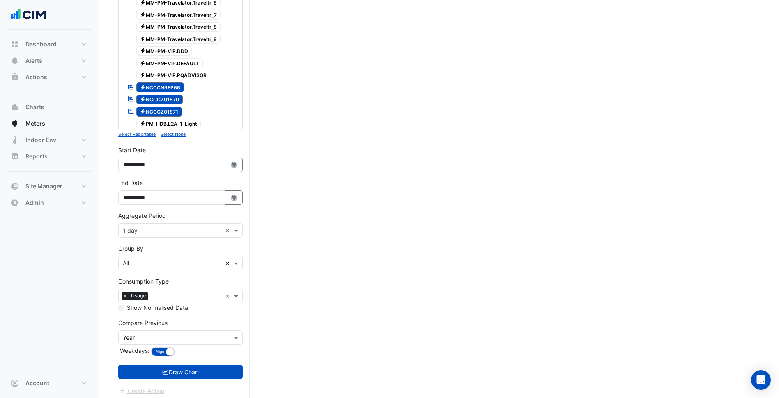
scroll to position [1181, 0]
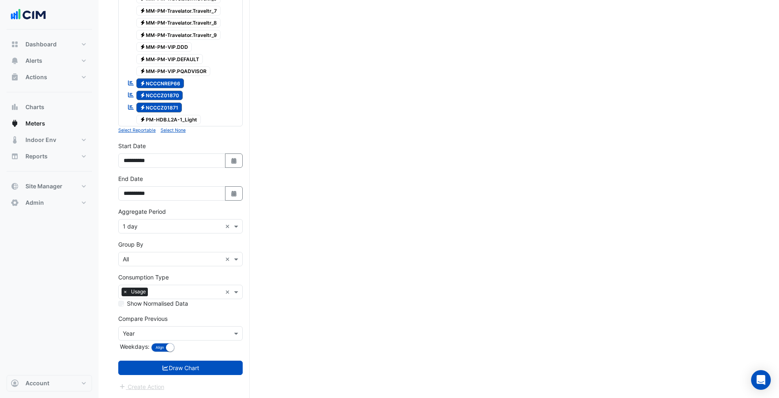
click at [186, 229] on input "text" at bounding box center [172, 227] width 99 height 9
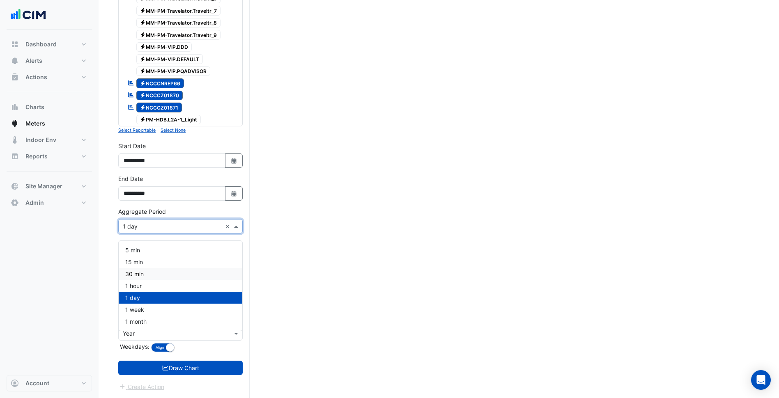
click at [156, 268] on div "30 min" at bounding box center [181, 274] width 124 height 12
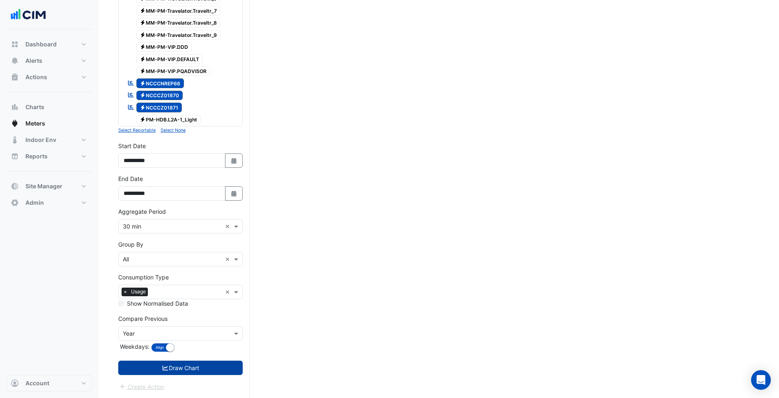
click at [176, 361] on button "Draw Chart" at bounding box center [180, 368] width 124 height 14
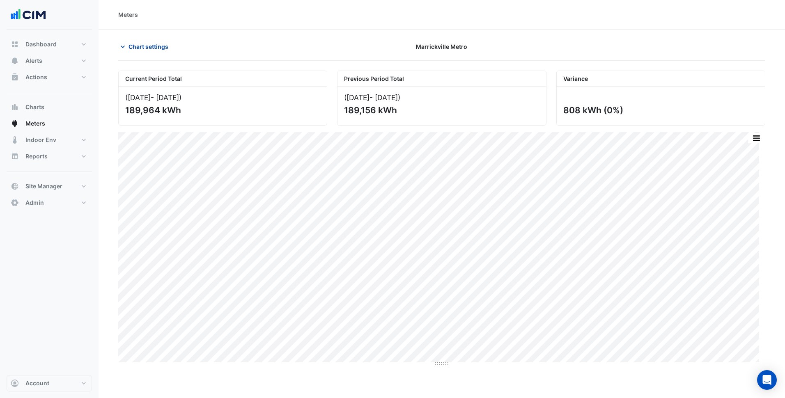
click at [160, 45] on span "Chart settings" at bounding box center [149, 46] width 40 height 9
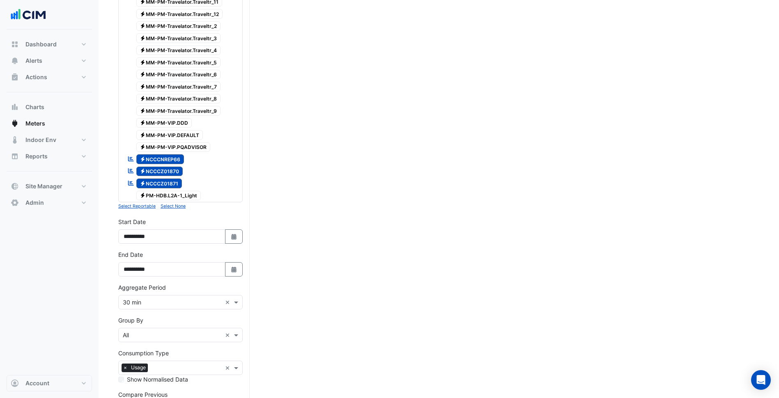
scroll to position [1181, 0]
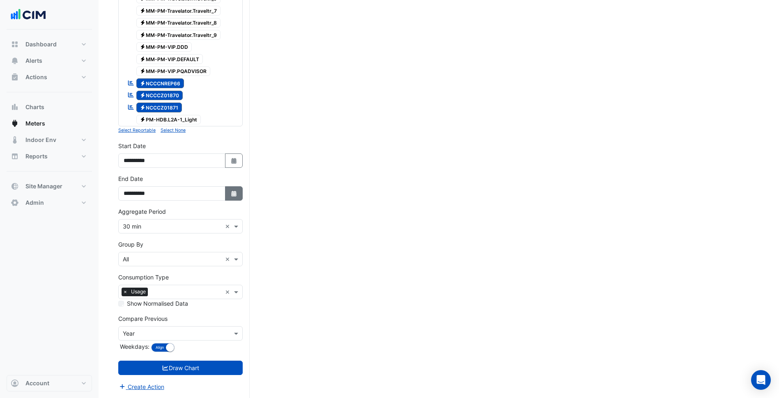
click at [232, 199] on button "Select Date" at bounding box center [234, 193] width 18 height 14
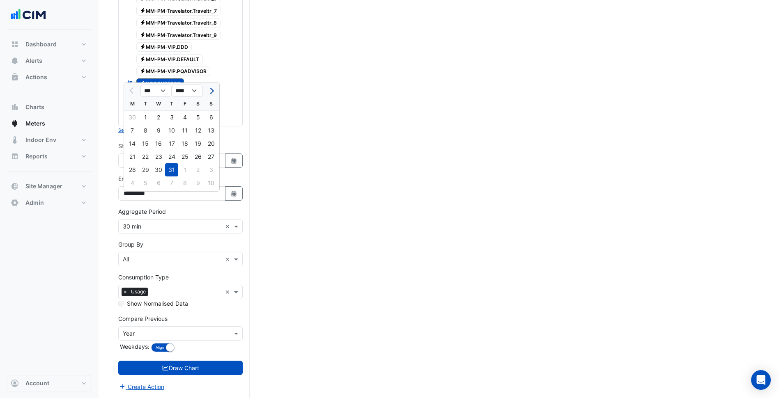
click at [212, 88] on span "Next month" at bounding box center [211, 91] width 6 height 6
select select "*"
click at [164, 150] on div "20" at bounding box center [158, 156] width 13 height 13
type input "**********"
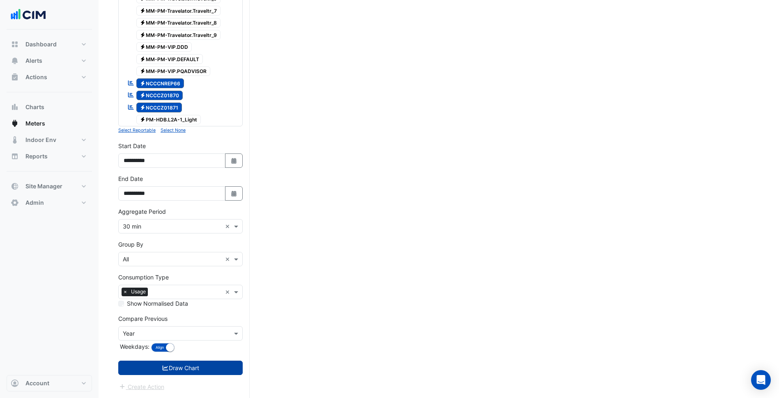
click at [174, 366] on button "Draw Chart" at bounding box center [180, 368] width 124 height 14
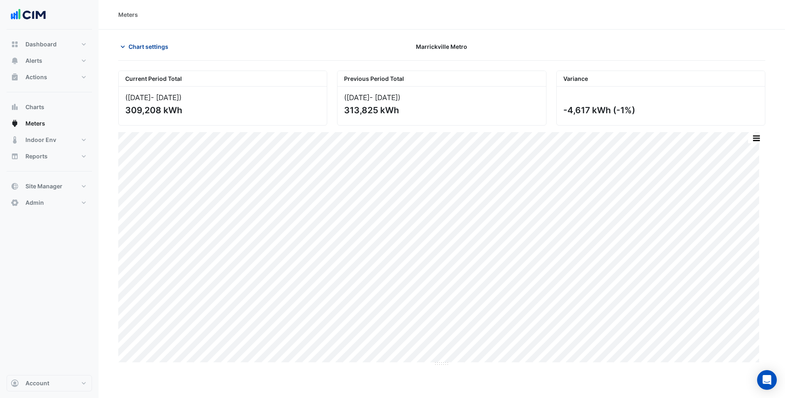
click at [143, 44] on span "Chart settings" at bounding box center [149, 46] width 40 height 9
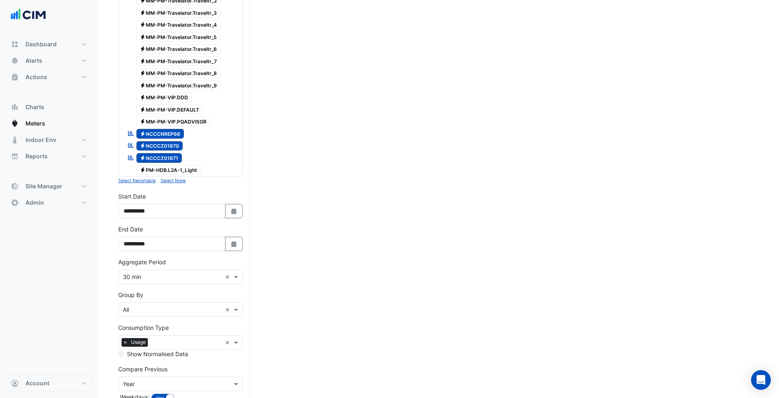
scroll to position [1181, 0]
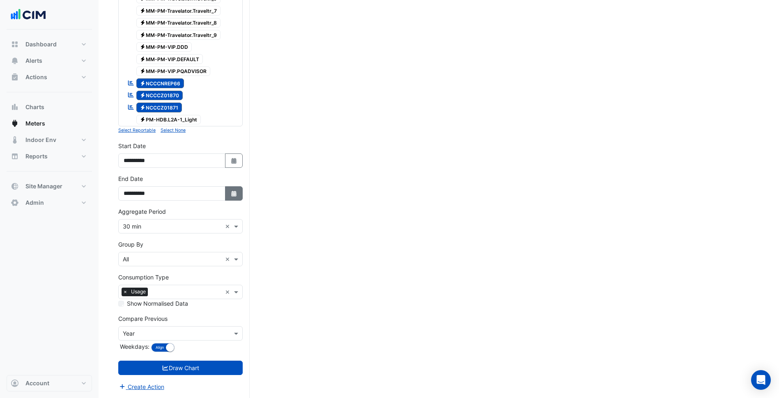
click at [231, 192] on icon "Select Date" at bounding box center [233, 194] width 7 height 6
select select "*"
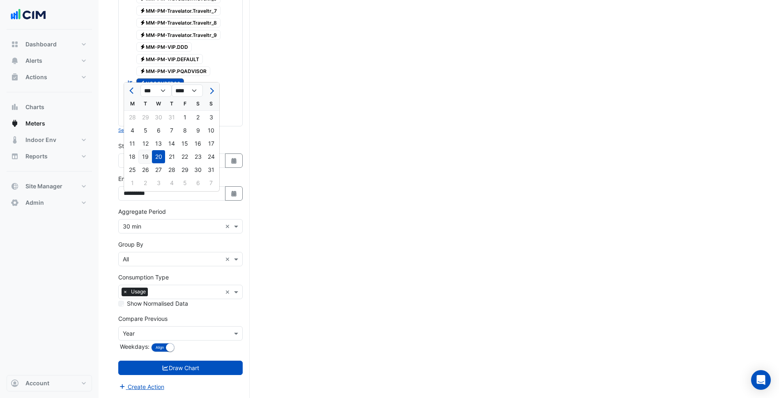
click at [142, 152] on div "19" at bounding box center [145, 156] width 13 height 13
type input "**********"
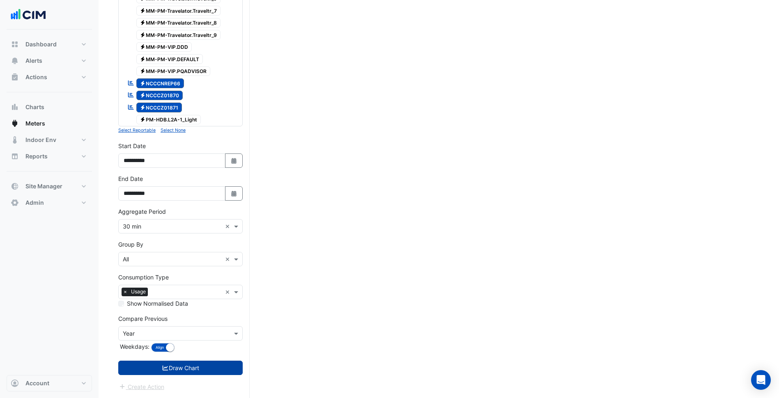
click at [183, 375] on button "Draw Chart" at bounding box center [180, 368] width 124 height 14
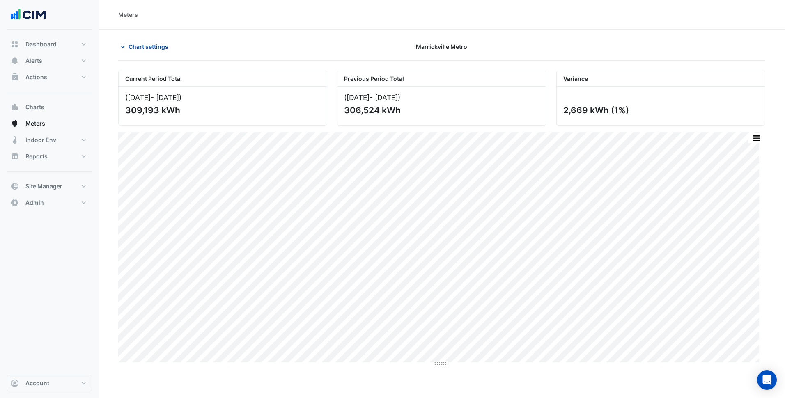
click at [140, 50] on span "Chart settings" at bounding box center [149, 46] width 40 height 9
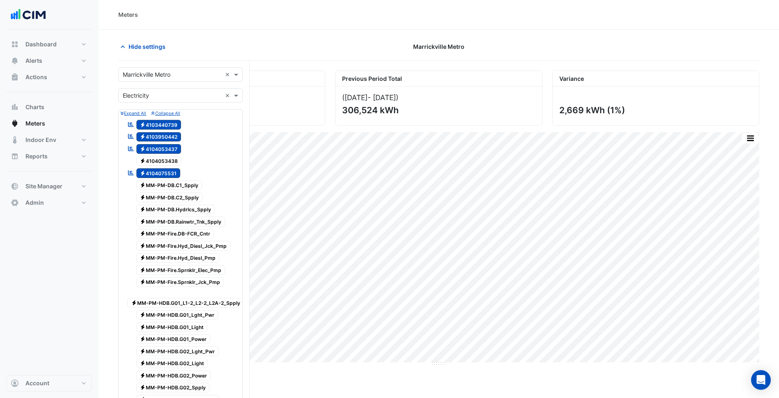
click at [150, 96] on input "text" at bounding box center [172, 96] width 99 height 9
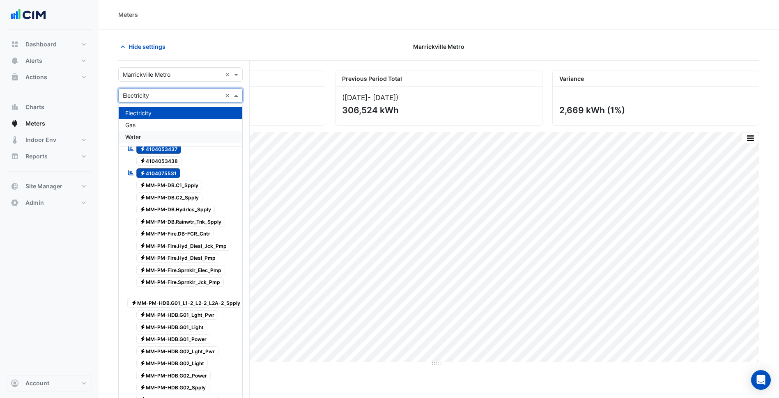
click at [141, 136] on span "Water" at bounding box center [133, 136] width 16 height 7
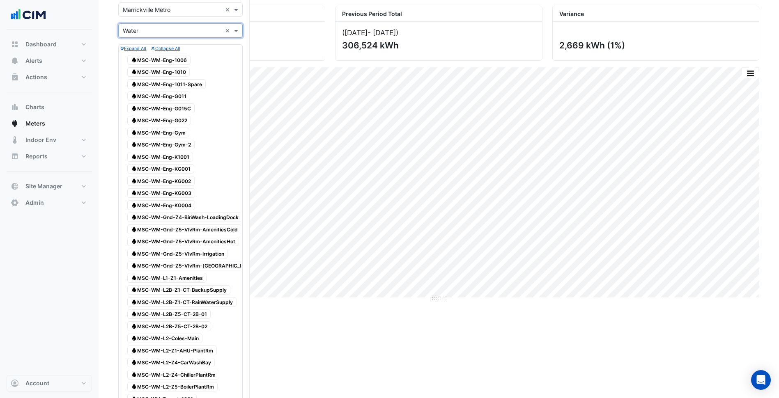
scroll to position [24, 0]
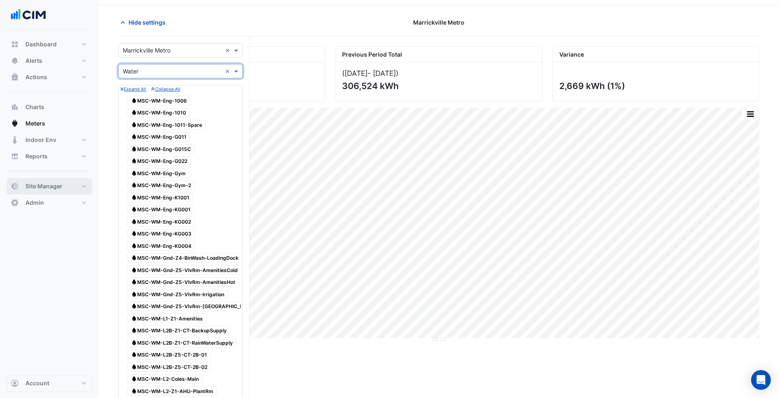
click at [69, 184] on button "Site Manager" at bounding box center [49, 186] width 85 height 16
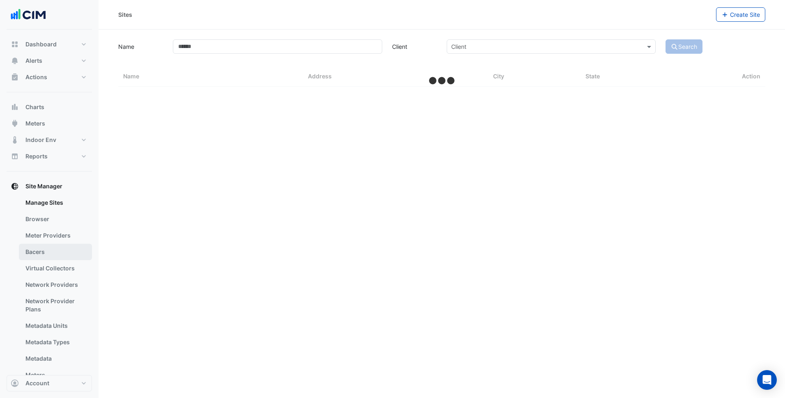
click at [38, 250] on link "Bacers" at bounding box center [55, 252] width 73 height 16
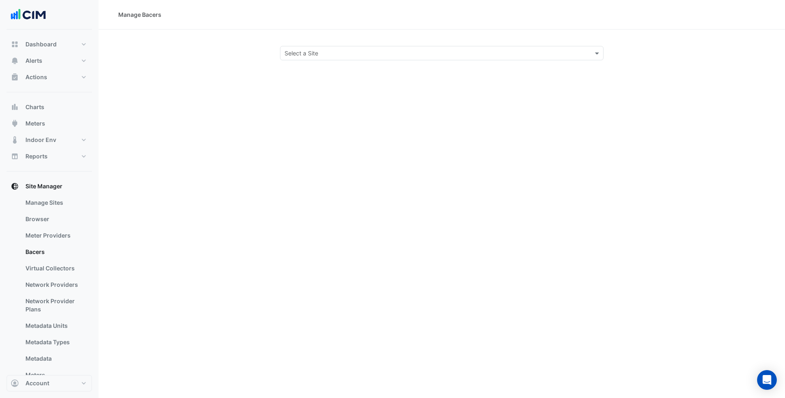
click at [304, 57] on input "text" at bounding box center [434, 53] width 298 height 9
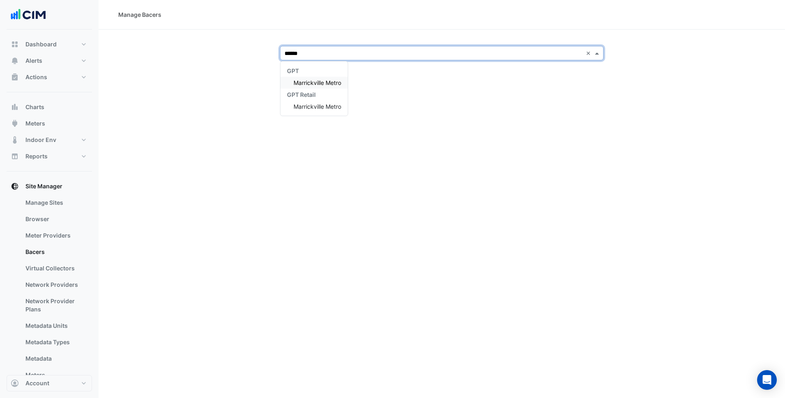
type input "*******"
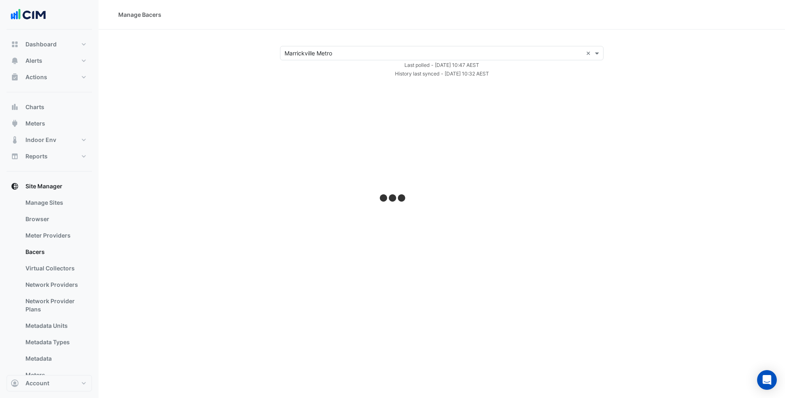
click at [202, 46] on div "Select a Site × Marrickville Metro × Last polled - Wed 20-Aug-2025 10:47 AEST H…" at bounding box center [441, 62] width 667 height 32
select select "***"
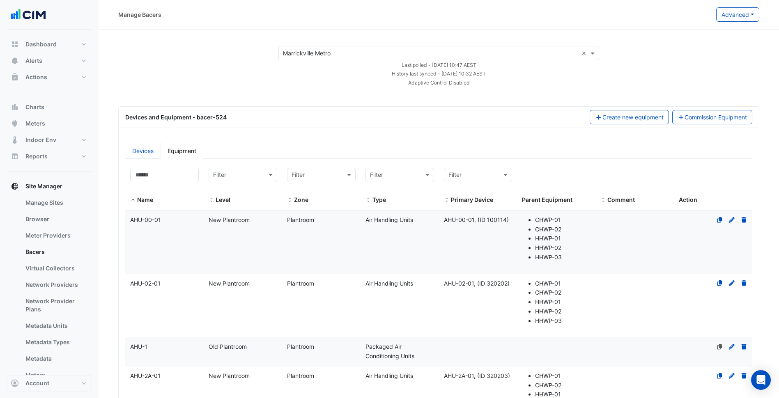
select select "***"
click at [39, 69] on button "Alerts" at bounding box center [49, 61] width 85 height 16
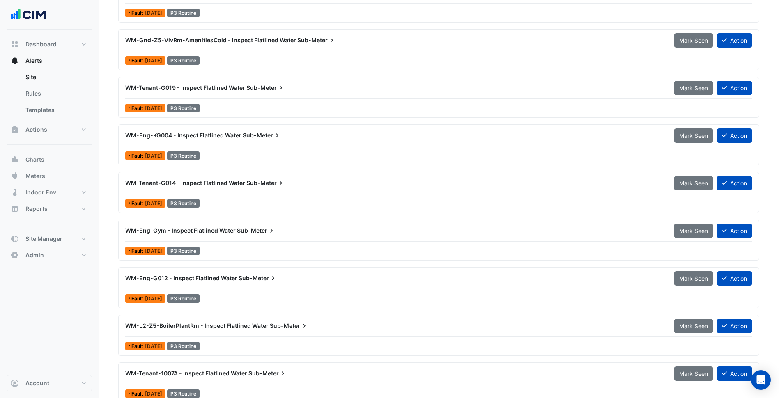
scroll to position [4, 0]
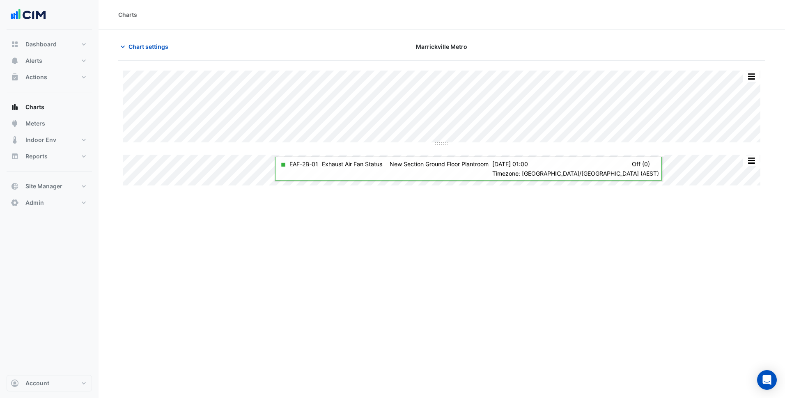
click at [151, 36] on section "Chart settings Marrickville Metro Split by Equip Split All Split None Print Sav…" at bounding box center [442, 109] width 687 height 158
click at [150, 40] on button "Chart settings" at bounding box center [145, 46] width 55 height 14
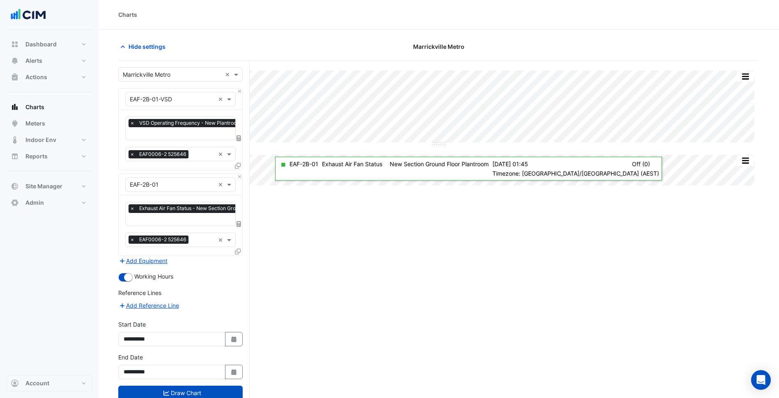
click at [153, 74] on input "text" at bounding box center [172, 75] width 99 height 9
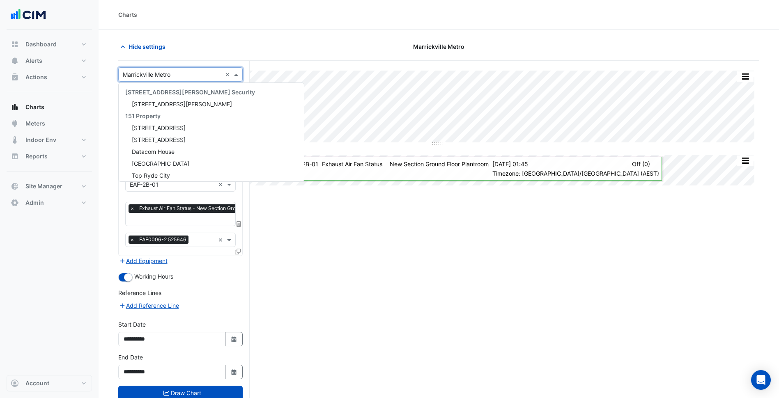
scroll to position [5995, 0]
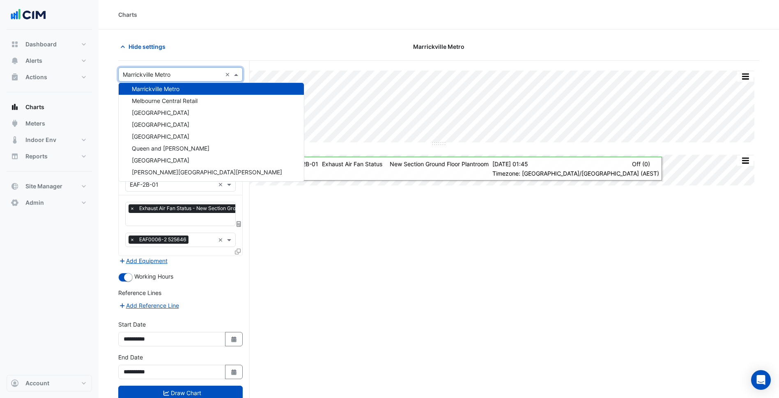
click at [175, 47] on div "Hide settings" at bounding box center [221, 46] width 217 height 14
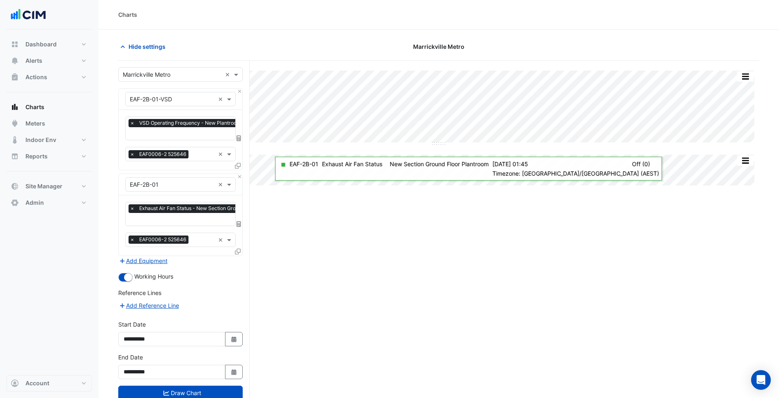
click at [242, 92] on div "Equipment × EAF-2B-01-VSD × Favourites × VSD Operating Frequency - New Plantroo…" at bounding box center [180, 129] width 124 height 82
click at [241, 92] on button "Close" at bounding box center [239, 91] width 5 height 5
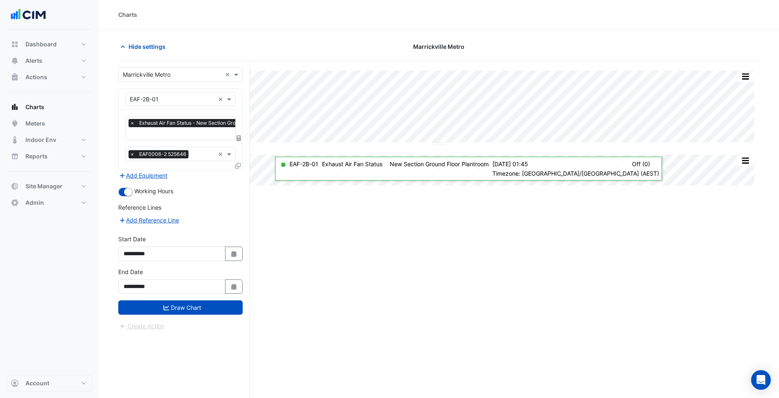
click at [186, 96] on input "text" at bounding box center [172, 99] width 85 height 9
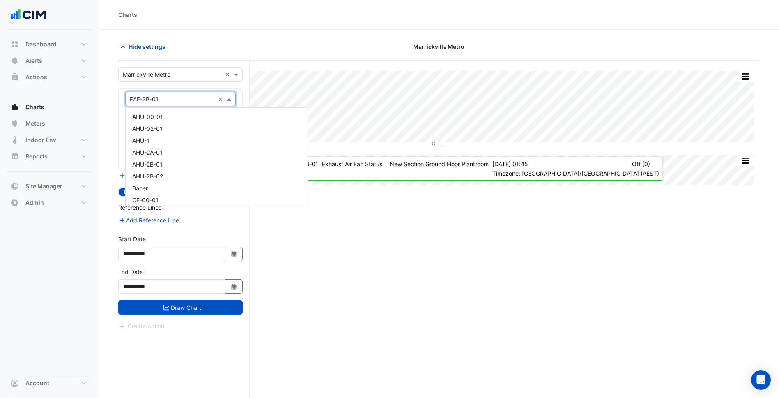
scroll to position [420, 0]
type input "**"
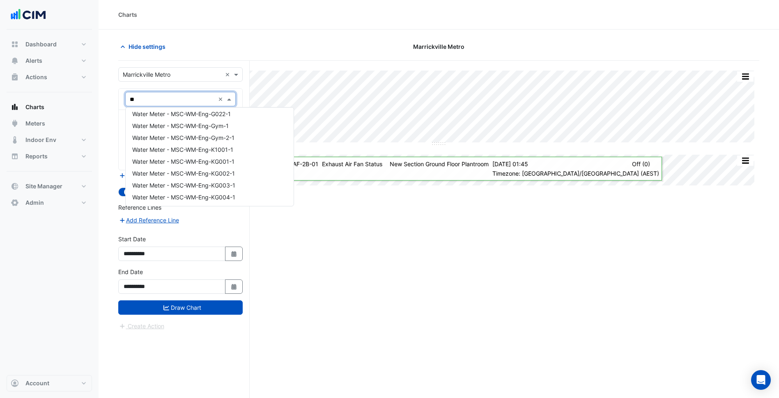
scroll to position [86, 0]
click at [212, 159] on span "Water Meter - MSC-WM-Eng-KG003-1" at bounding box center [183, 162] width 103 height 7
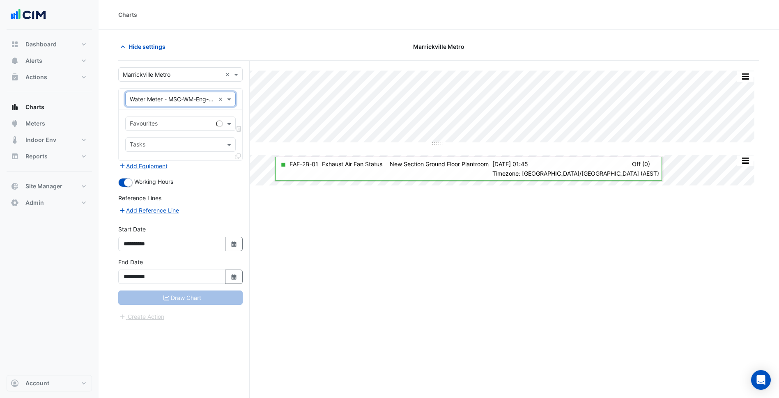
click at [191, 113] on div "Favourites Tasks" at bounding box center [181, 135] width 124 height 51
click at [179, 121] on input "text" at bounding box center [171, 124] width 83 height 9
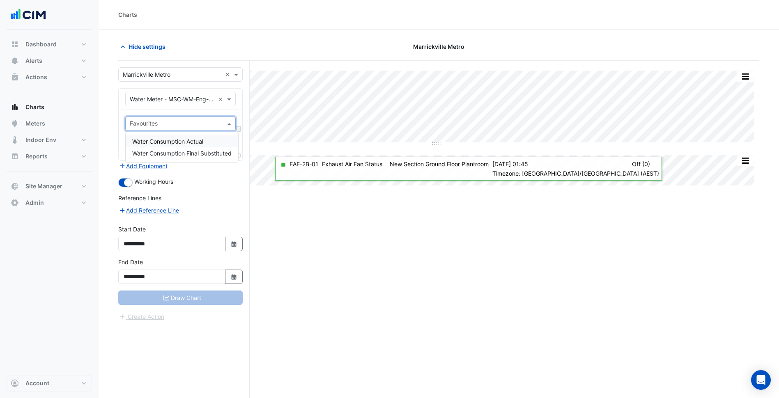
click at [187, 141] on span "Water Consumption Actual" at bounding box center [167, 141] width 71 height 7
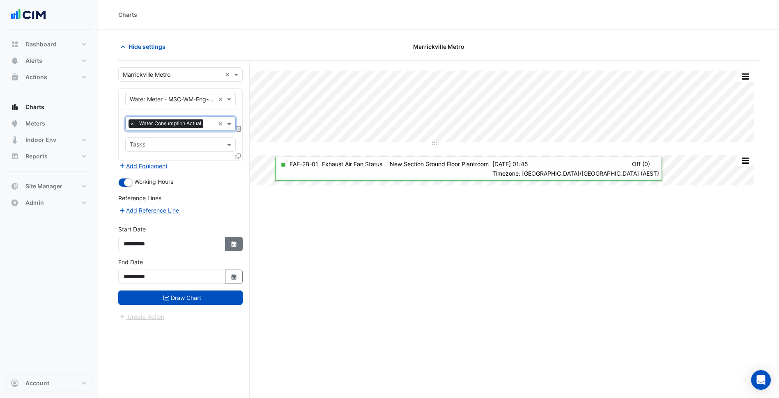
click at [237, 250] on button "Select Date" at bounding box center [234, 244] width 18 height 14
select select "*"
select select "****"
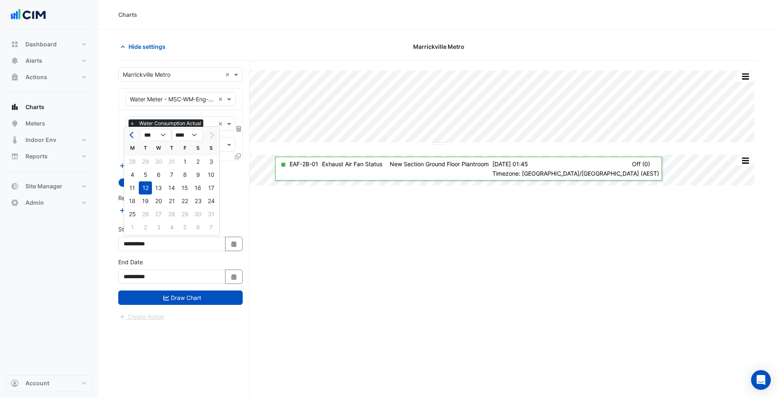
click at [134, 134] on span "Previous month" at bounding box center [132, 135] width 6 height 6
select select "*"
click at [174, 104] on div "Equipment × Water Meter - MSC-WM-Eng-KG003-1 ×" at bounding box center [180, 99] width 110 height 14
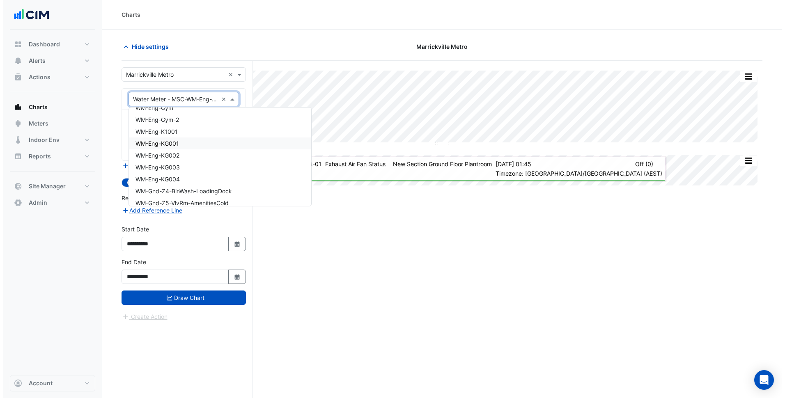
scroll to position [5869, 0]
click at [179, 144] on div "WM-Eng-KG001" at bounding box center [217, 144] width 182 height 12
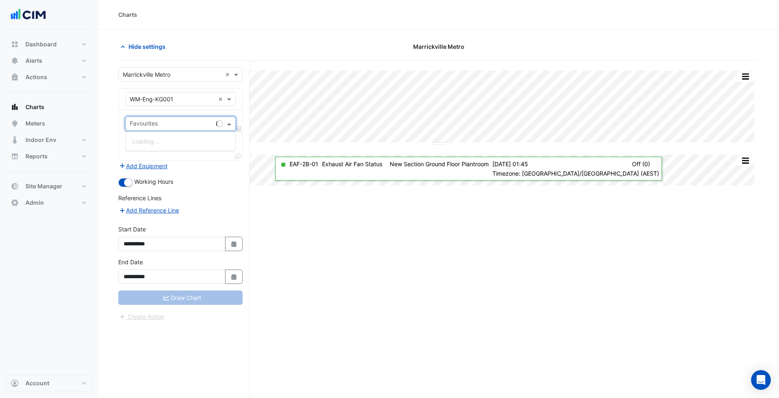
click at [176, 122] on input "text" at bounding box center [171, 124] width 83 height 9
click at [174, 140] on span "Water Usage (m3) - Plantroom, Plantroom" at bounding box center [188, 141] width 112 height 7
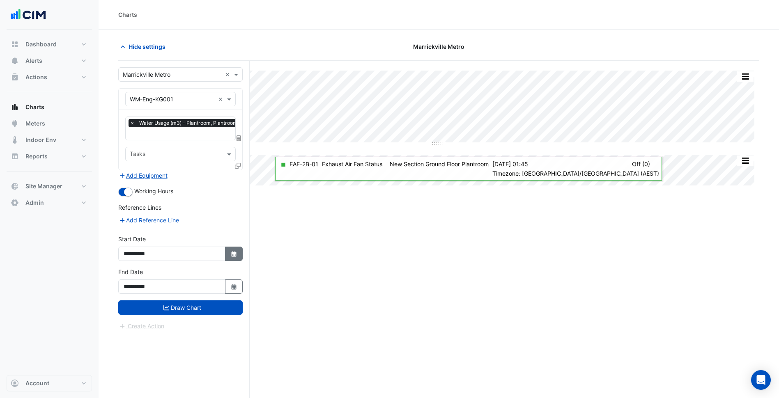
click at [231, 251] on icon "Select Date" at bounding box center [233, 254] width 7 height 6
select select "*"
select select "****"
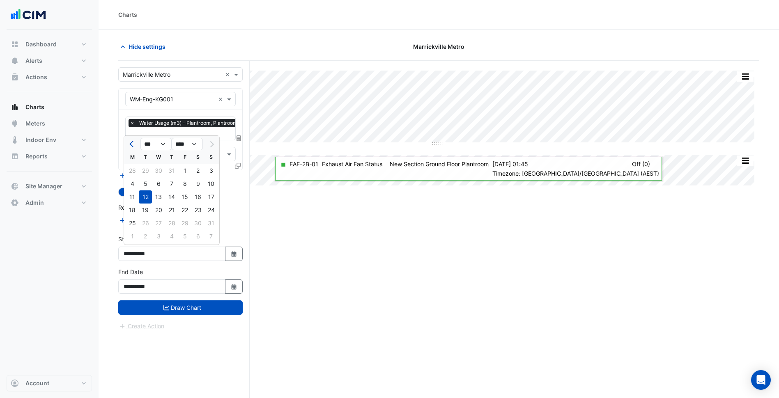
click at [138, 149] on div at bounding box center [132, 144] width 16 height 13
click at [138, 148] on div at bounding box center [132, 144] width 16 height 13
click at [134, 145] on span "Previous month" at bounding box center [132, 144] width 6 height 6
click at [126, 145] on div at bounding box center [132, 144] width 16 height 13
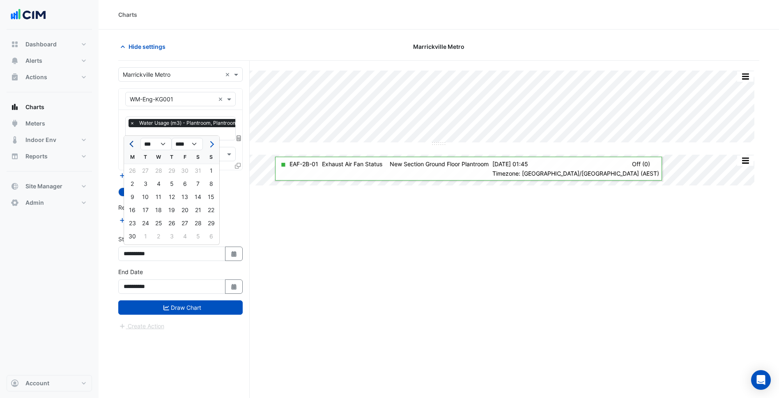
click at [130, 144] on button "Previous month" at bounding box center [132, 144] width 10 height 13
click at [130, 144] on span "Previous month" at bounding box center [132, 144] width 6 height 6
select select "*"
click at [150, 171] on div "1" at bounding box center [145, 170] width 13 height 13
type input "**********"
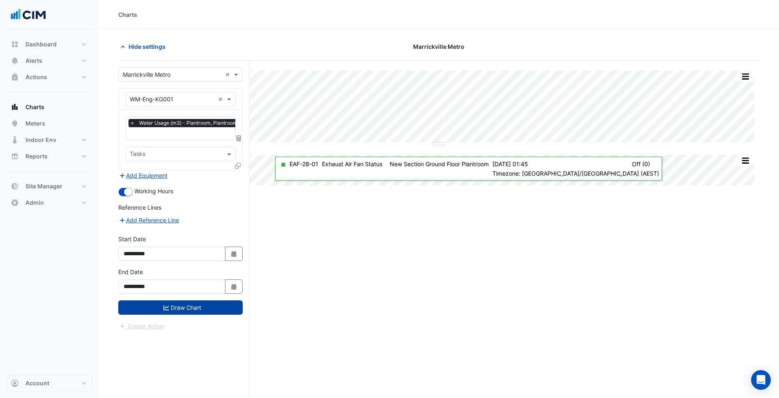
click at [195, 299] on form "**********" at bounding box center [180, 199] width 124 height 264
click at [193, 302] on button "Draw Chart" at bounding box center [180, 308] width 124 height 14
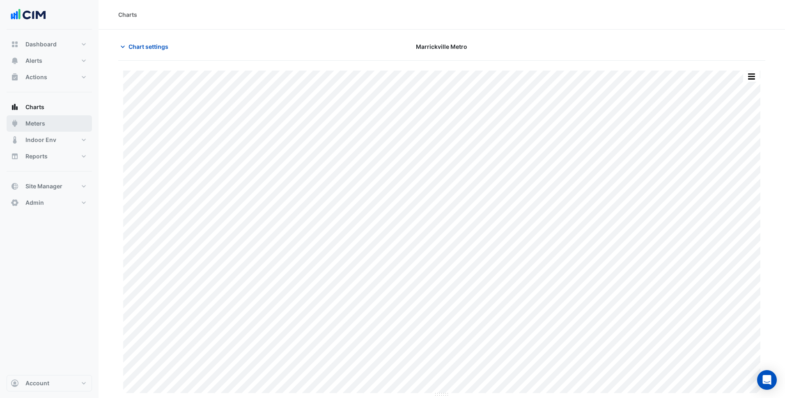
drag, startPoint x: 231, startPoint y: 8, endPoint x: 35, endPoint y: 126, distance: 229.0
click at [35, 126] on span "Meters" at bounding box center [35, 124] width 20 height 8
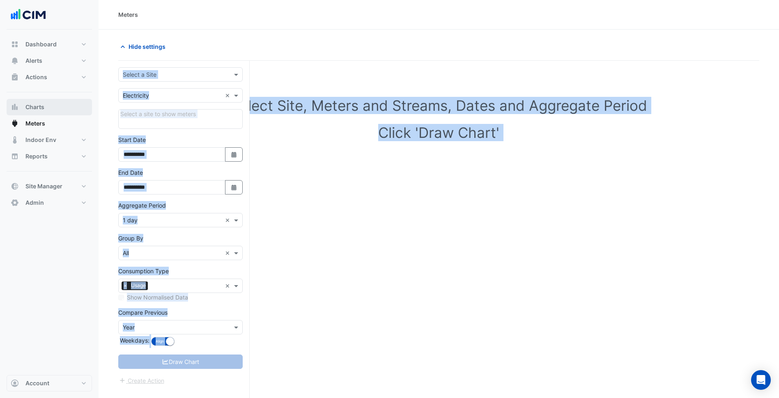
click at [41, 106] on span "Charts" at bounding box center [34, 107] width 19 height 8
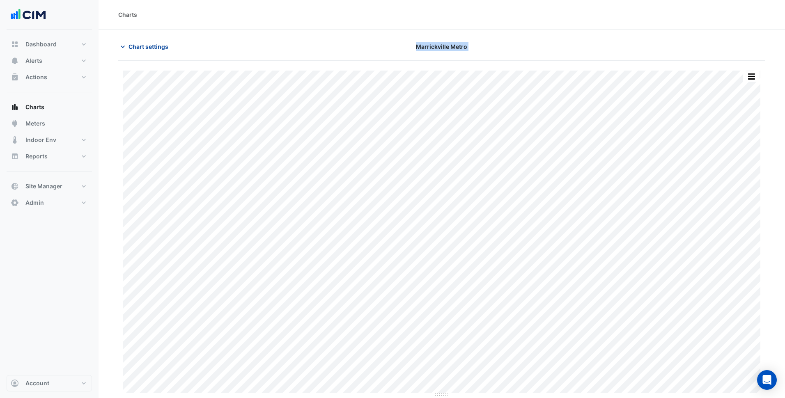
click at [165, 48] on span "Chart settings" at bounding box center [149, 46] width 40 height 9
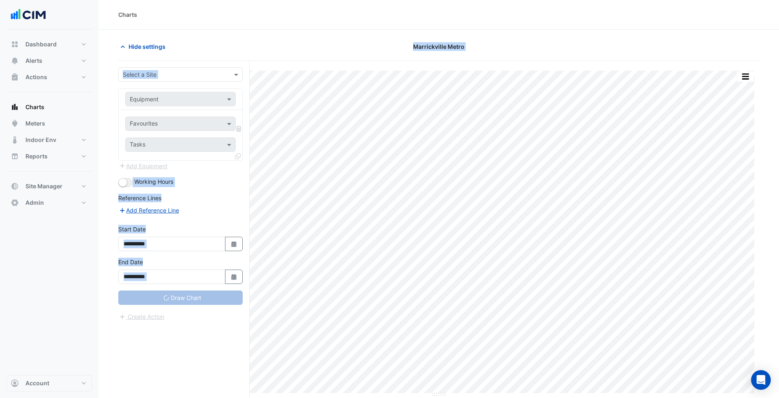
type input "**********"
click at [217, 197] on form "**********" at bounding box center [180, 194] width 124 height 254
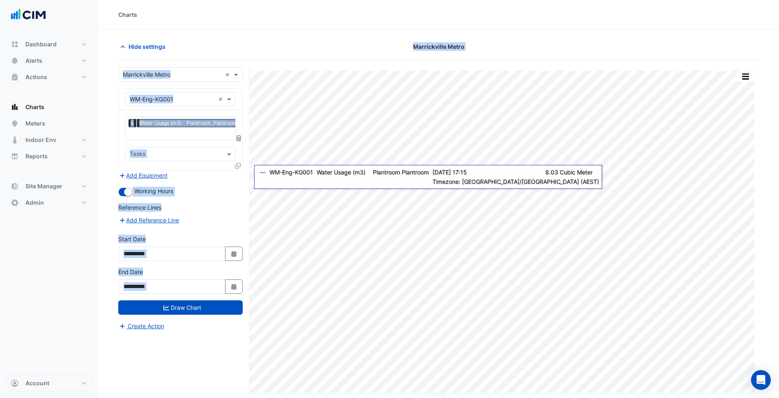
click at [248, 189] on div "**********" at bounding box center [183, 245] width 131 height 369
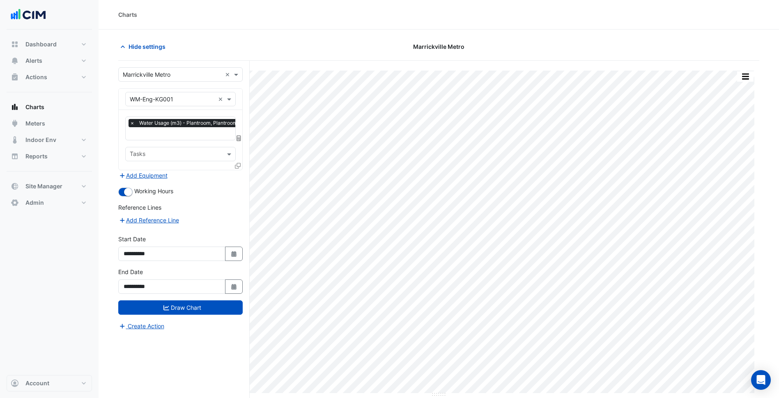
click at [297, 46] on div "Hide settings" at bounding box center [221, 46] width 217 height 14
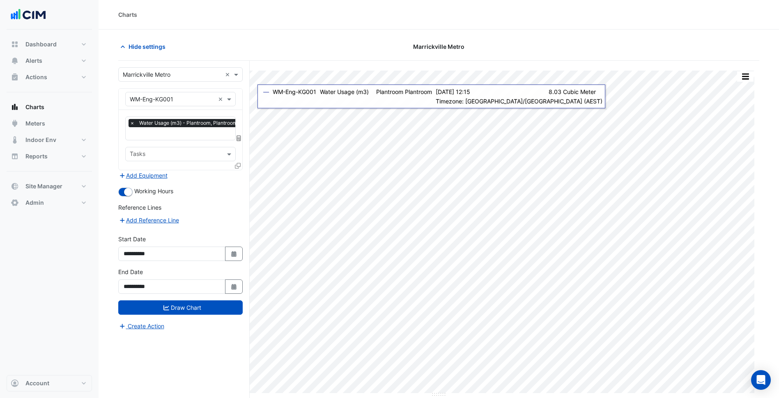
click at [235, 163] on icon at bounding box center [238, 166] width 6 height 6
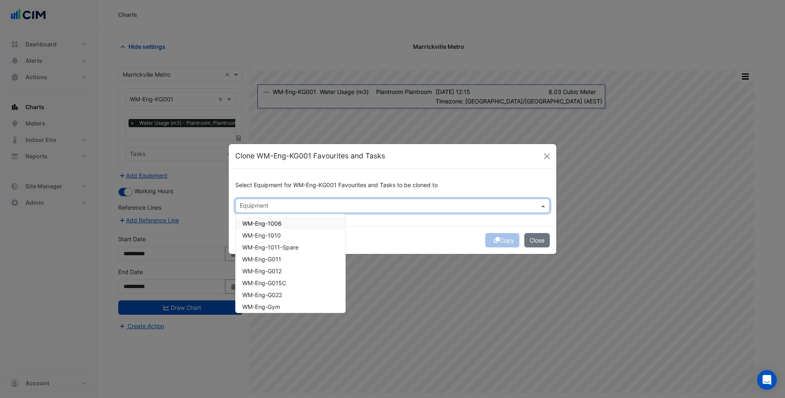
drag, startPoint x: 334, startPoint y: 198, endPoint x: 331, endPoint y: 205, distance: 7.2
click at [331, 203] on div "Equipment" at bounding box center [392, 206] width 315 height 14
click at [291, 238] on div "WM-Eng-1010" at bounding box center [291, 236] width 110 height 12
click at [294, 278] on div "WM-Eng-G015C" at bounding box center [291, 283] width 110 height 12
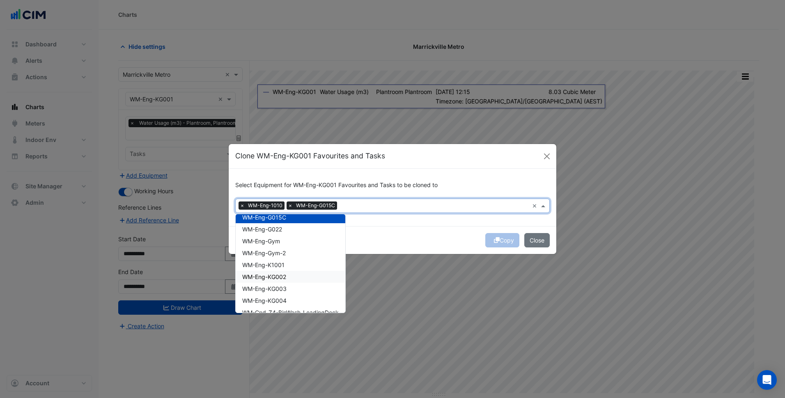
click at [294, 278] on div "WM-Eng-KG002" at bounding box center [291, 277] width 110 height 12
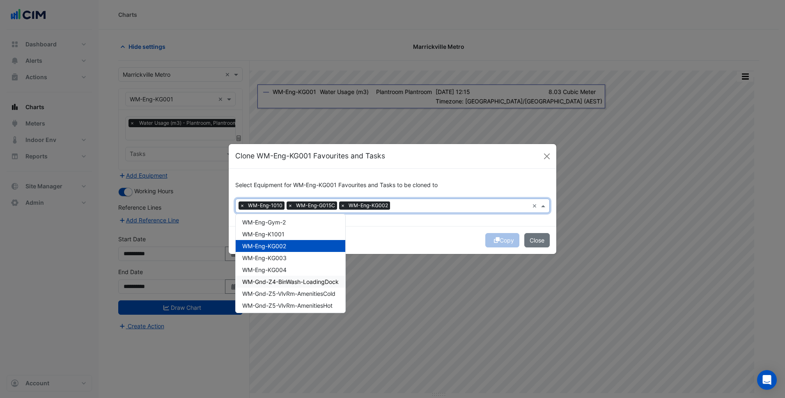
click at [294, 278] on div "WM-Gnd-Z4-BinWash-LoadingDock" at bounding box center [291, 282] width 110 height 12
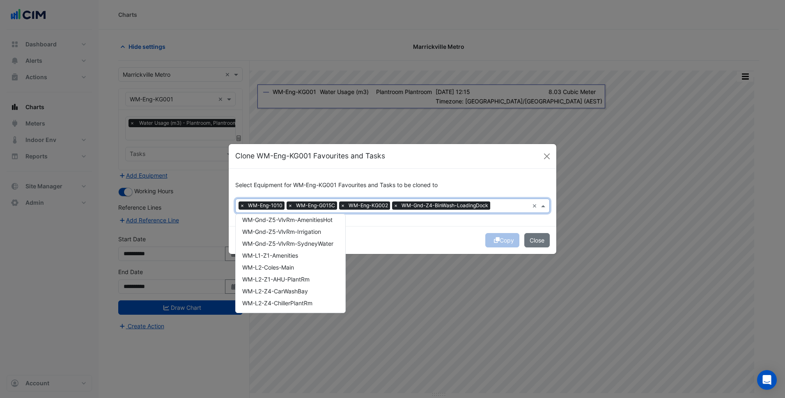
click at [294, 278] on span "WM-L2-Z1-AHU-PlantRm" at bounding box center [275, 279] width 67 height 7
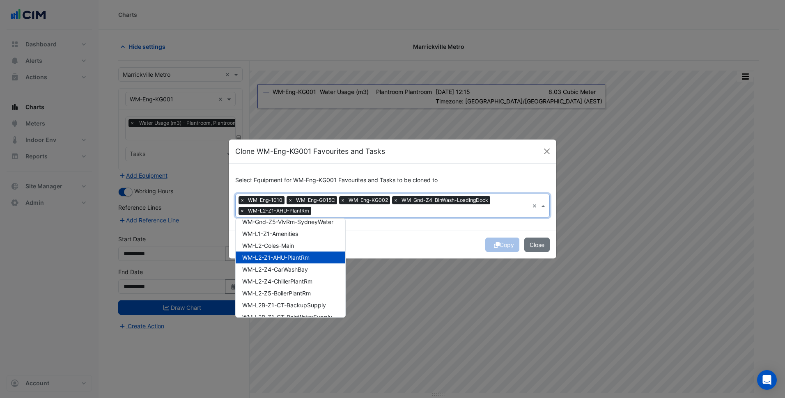
scroll to position [212, 0]
click at [294, 278] on span "WM-L2-Z4-ChillerPlantRm" at bounding box center [277, 278] width 70 height 7
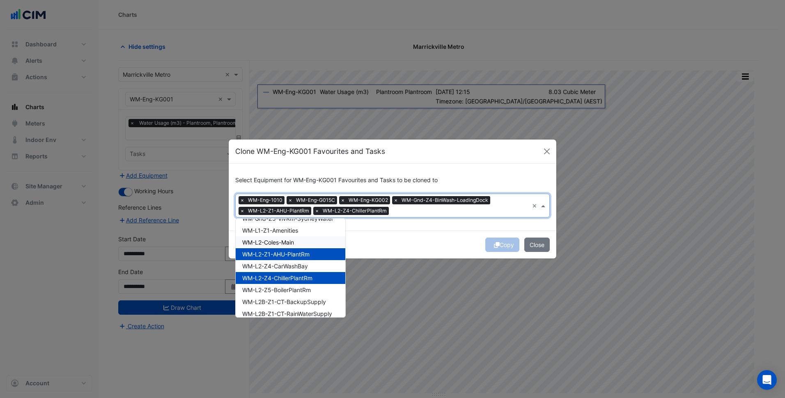
click at [294, 243] on span "WM-L2-Coles-Main" at bounding box center [268, 242] width 52 height 7
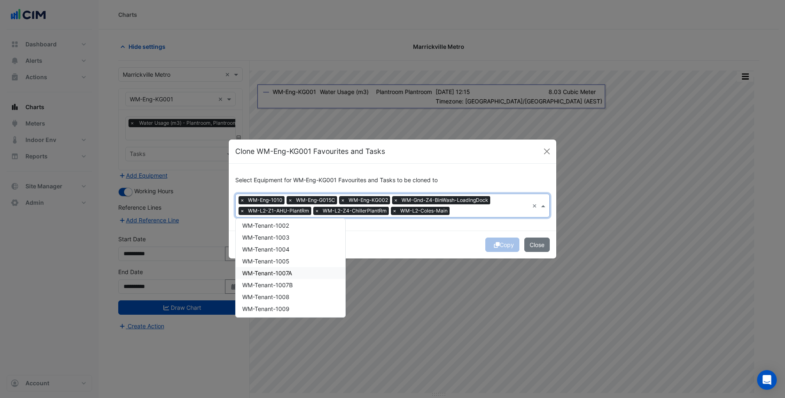
click at [298, 274] on div "WM-Tenant-1007A" at bounding box center [291, 273] width 110 height 12
click at [298, 274] on div "WM-Tenant-G009" at bounding box center [291, 270] width 110 height 12
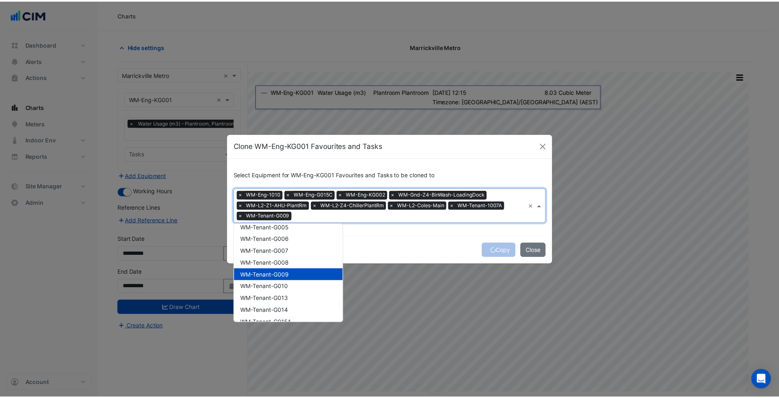
scroll to position [635, 0]
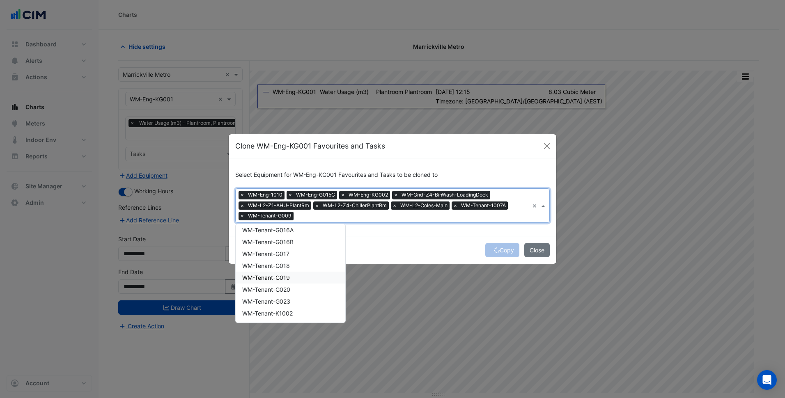
click at [298, 274] on div "WM-Tenant-G019" at bounding box center [291, 278] width 110 height 12
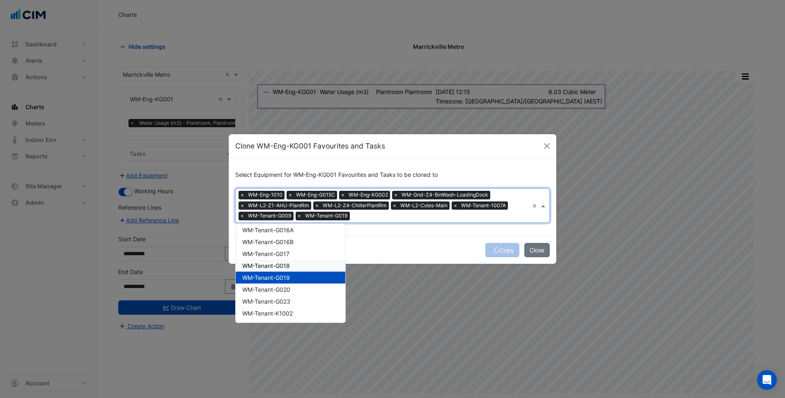
click at [451, 260] on div "Copy Close" at bounding box center [393, 250] width 328 height 28
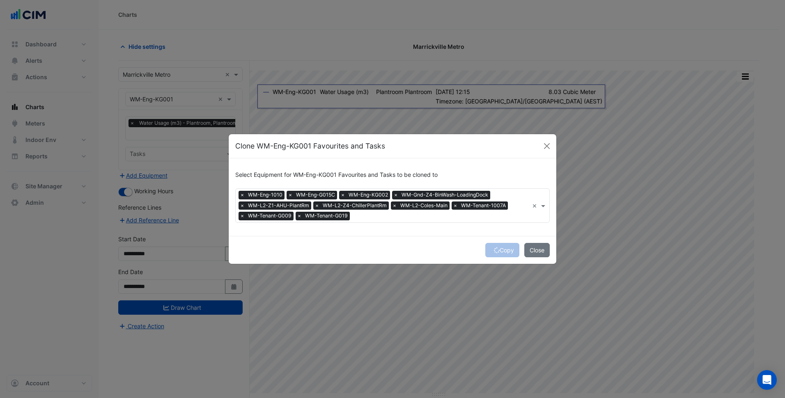
click at [487, 253] on div "Copy Close" at bounding box center [393, 250] width 328 height 28
click at [487, 253] on button "Copy" at bounding box center [503, 250] width 34 height 14
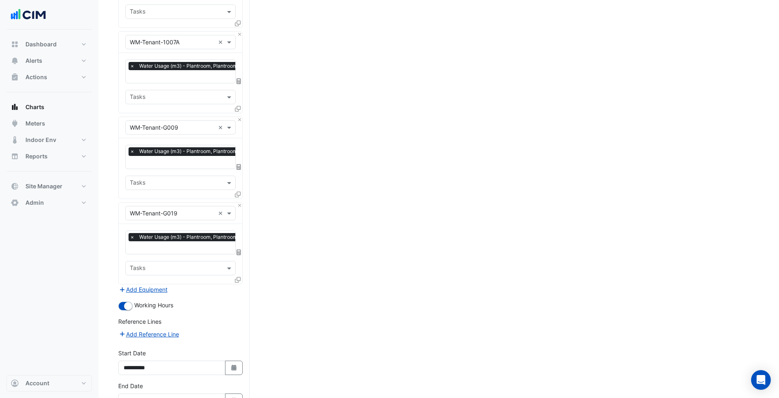
scroll to position [786, 0]
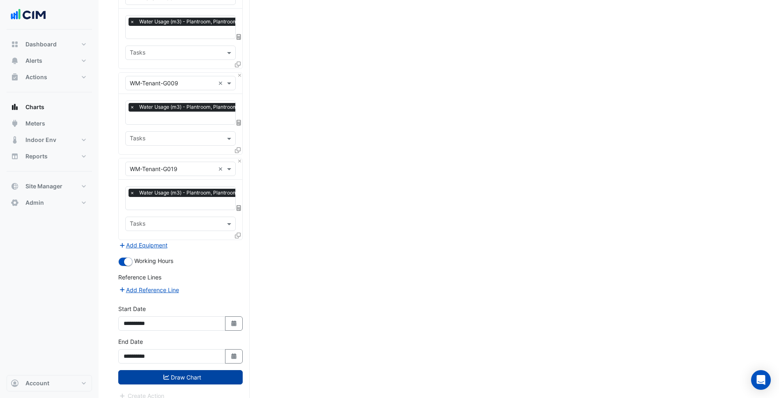
click at [198, 371] on button "Draw Chart" at bounding box center [180, 378] width 124 height 14
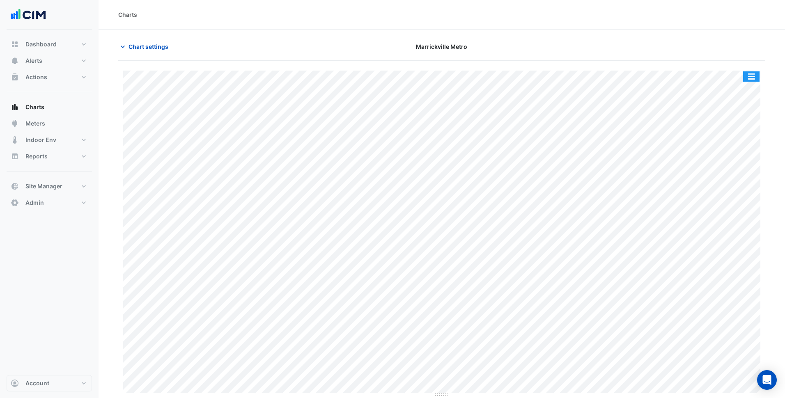
click at [753, 74] on button "button" at bounding box center [751, 76] width 16 height 10
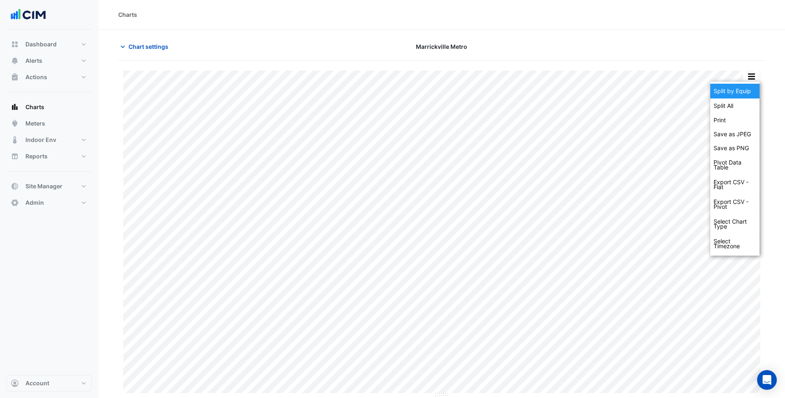
click at [736, 91] on div "Split by Equip" at bounding box center [735, 91] width 49 height 15
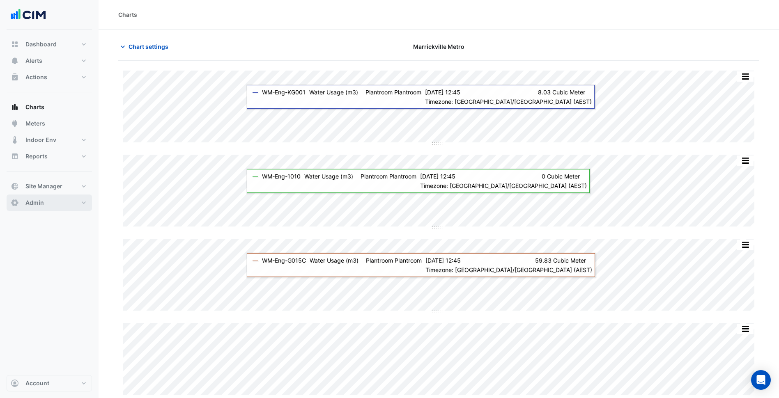
click at [45, 200] on button "Admin" at bounding box center [49, 203] width 85 height 16
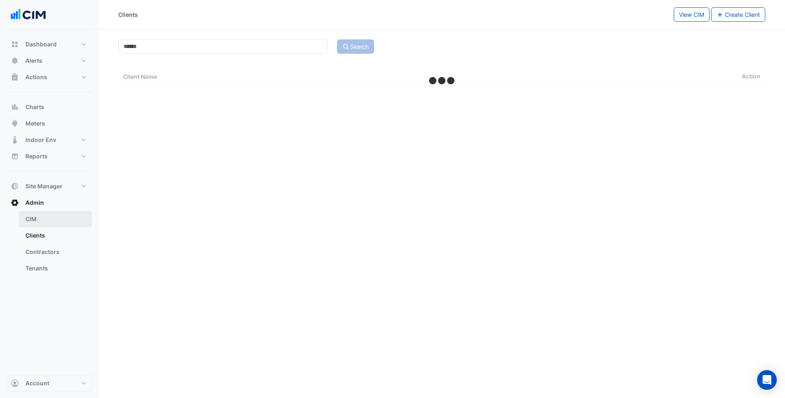
select select "***"
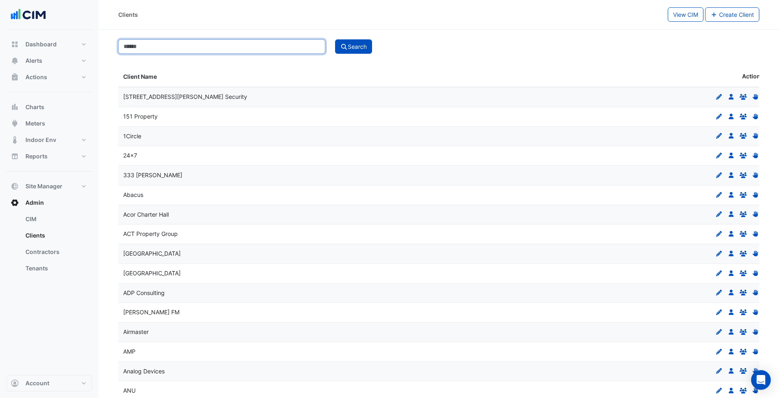
click at [146, 43] on input at bounding box center [221, 46] width 207 height 14
click at [335, 39] on button "Search" at bounding box center [353, 46] width 37 height 14
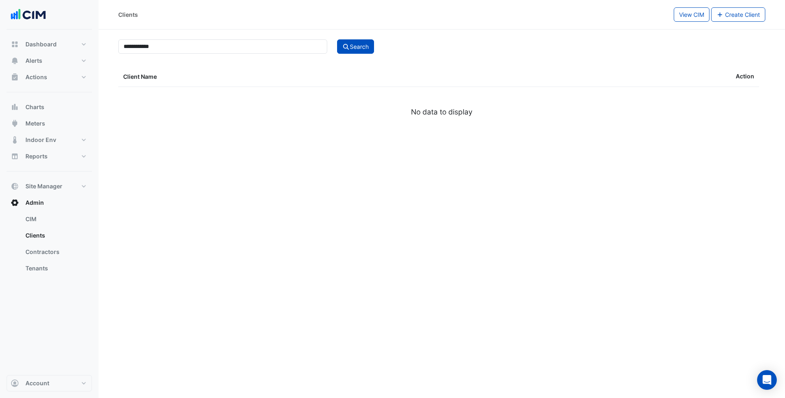
click at [174, 39] on div "**********" at bounding box center [441, 46] width 657 height 16
click at [178, 48] on input "**********" at bounding box center [222, 46] width 209 height 14
type input "*******"
click at [337, 39] on button "Search" at bounding box center [355, 46] width 37 height 14
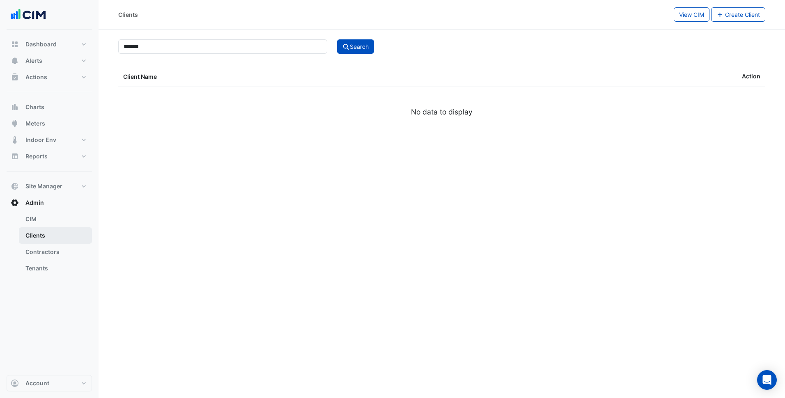
click at [39, 230] on link "Clients" at bounding box center [55, 236] width 73 height 16
click at [60, 193] on button "Site Manager" at bounding box center [49, 186] width 85 height 16
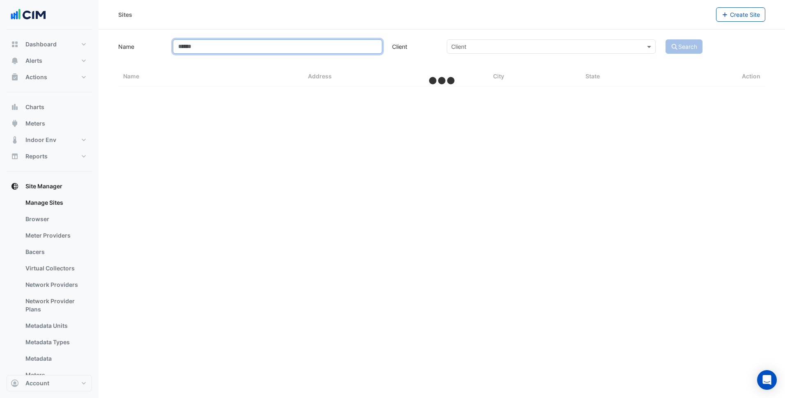
click at [219, 53] on input "Name" at bounding box center [277, 46] width 209 height 14
type input "*****"
select select "***"
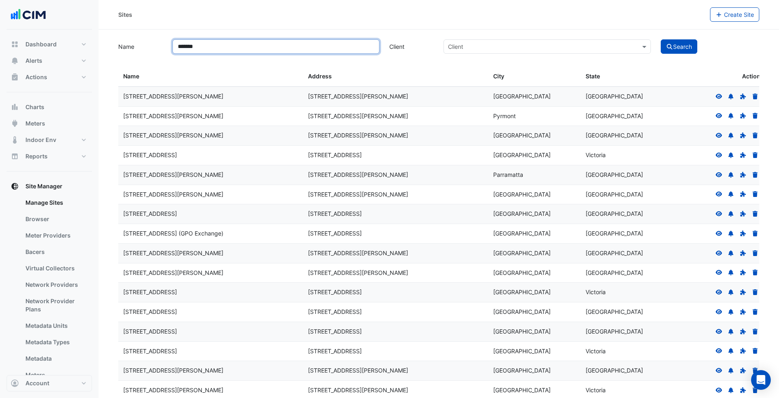
type input "*******"
click at [661, 39] on button "Search" at bounding box center [679, 46] width 37 height 14
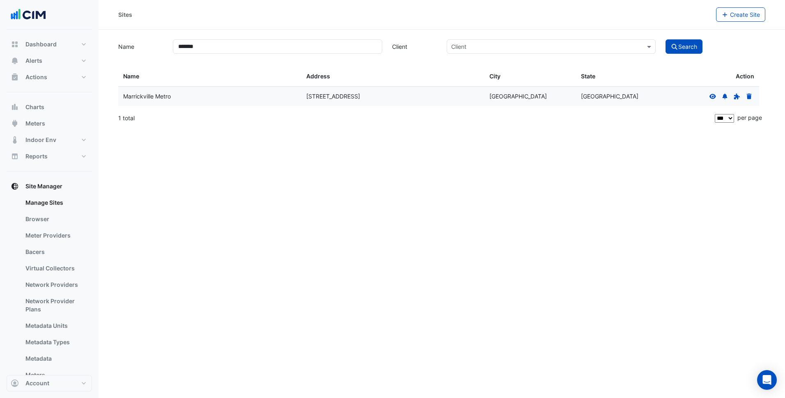
click at [713, 99] on div at bounding box center [731, 96] width 47 height 9
click at [714, 97] on icon at bounding box center [712, 97] width 7 height 6
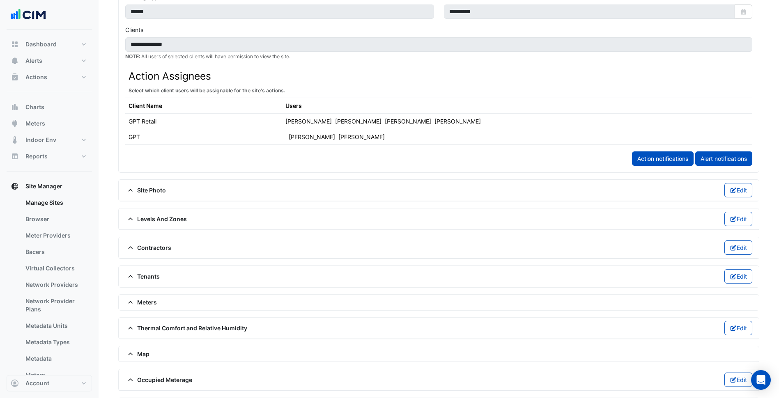
scroll to position [372, 0]
click at [146, 250] on span "Contractors" at bounding box center [148, 247] width 46 height 9
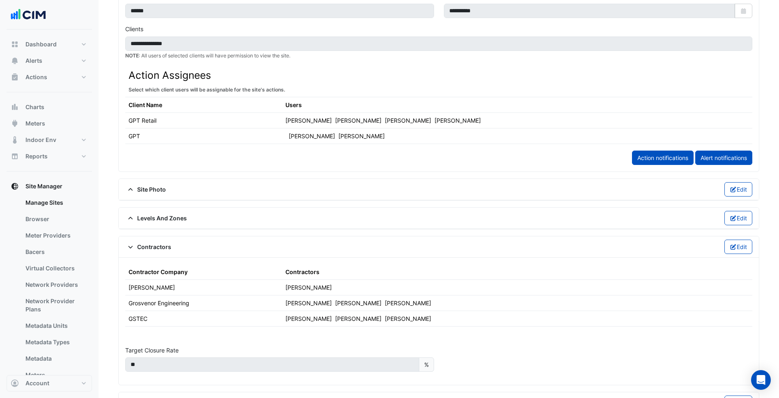
click at [146, 250] on span "Contractors" at bounding box center [148, 247] width 46 height 9
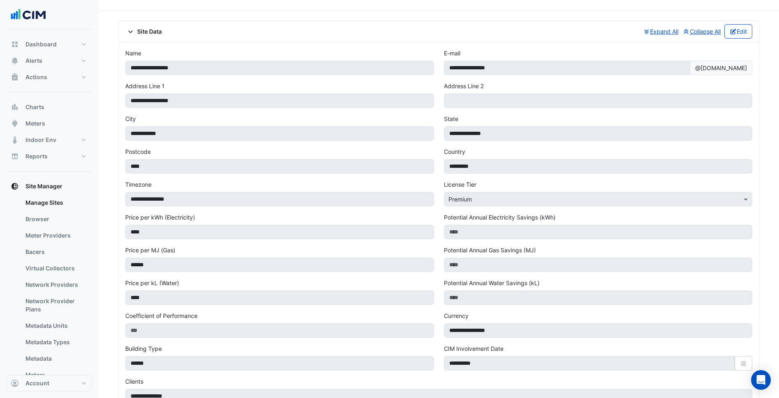
scroll to position [0, 0]
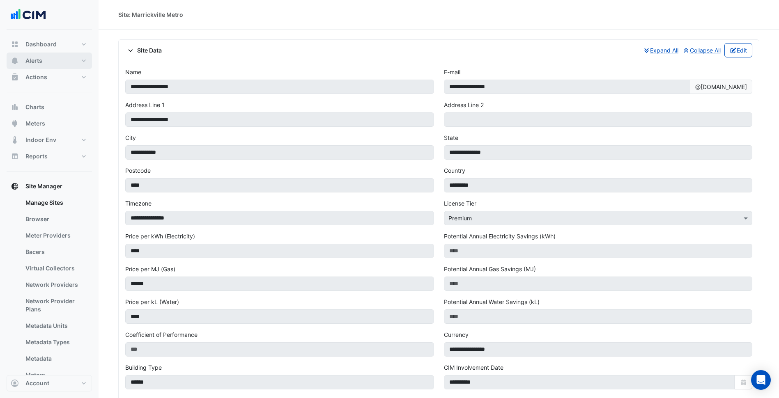
click at [72, 64] on button "Alerts" at bounding box center [49, 61] width 85 height 16
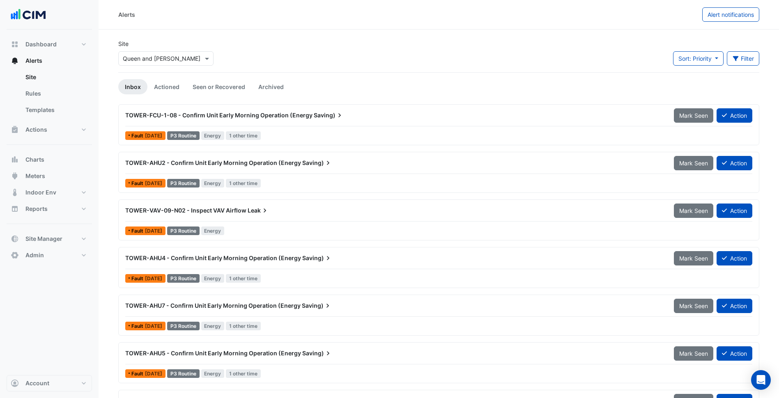
click at [200, 62] on div "Select a Site × Queen and [PERSON_NAME]" at bounding box center [161, 58] width 84 height 9
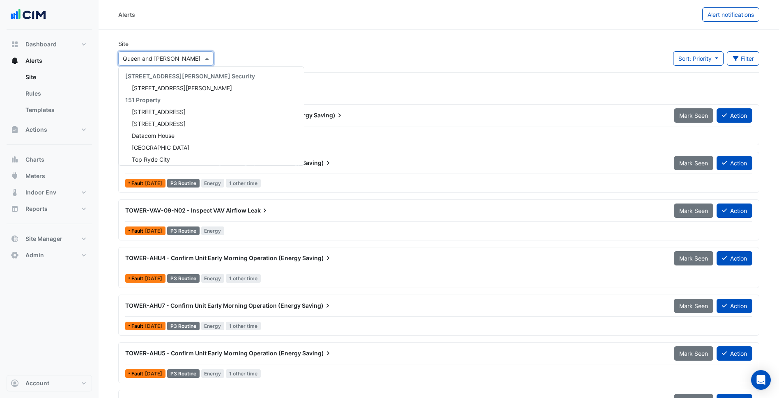
scroll to position [6055, 0]
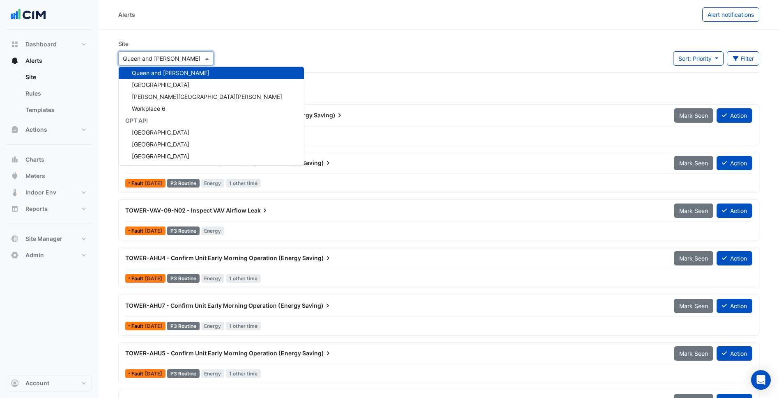
click at [158, 60] on input "text" at bounding box center [158, 59] width 70 height 9
type input "*"
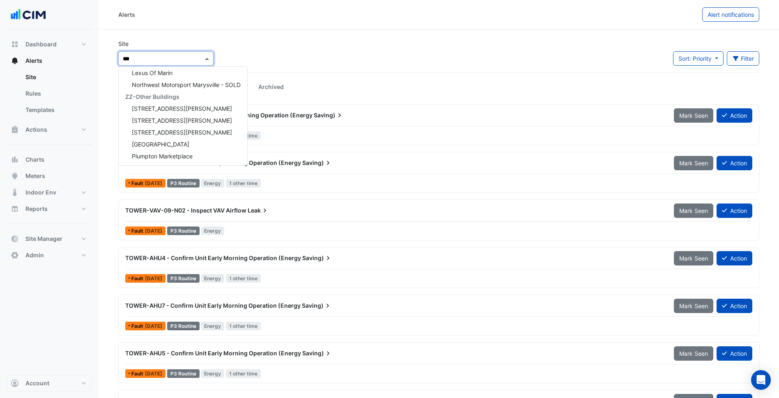
scroll to position [0, 0]
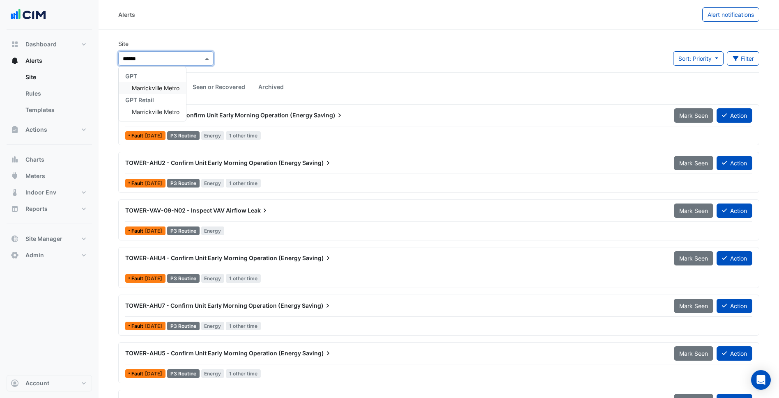
type input "*******"
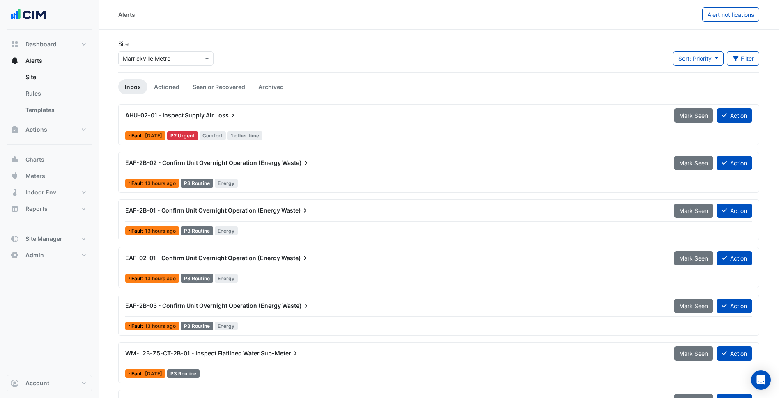
click at [300, 68] on div "Site Select a Site × [GEOGRAPHIC_DATA] Sort: Priority Priority Updated Filter T…" at bounding box center [438, 55] width 651 height 33
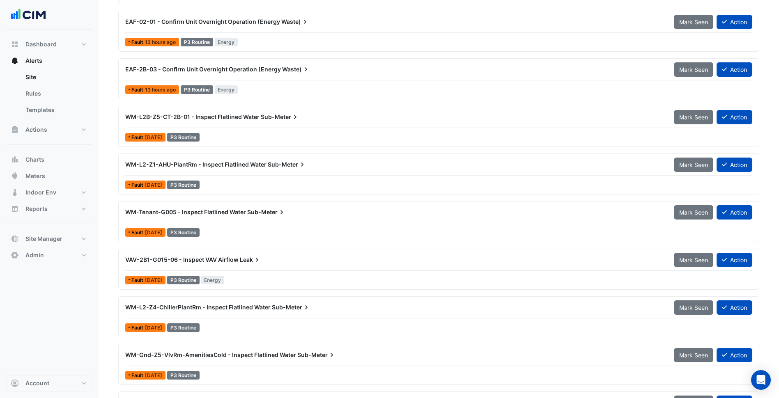
scroll to position [237, 0]
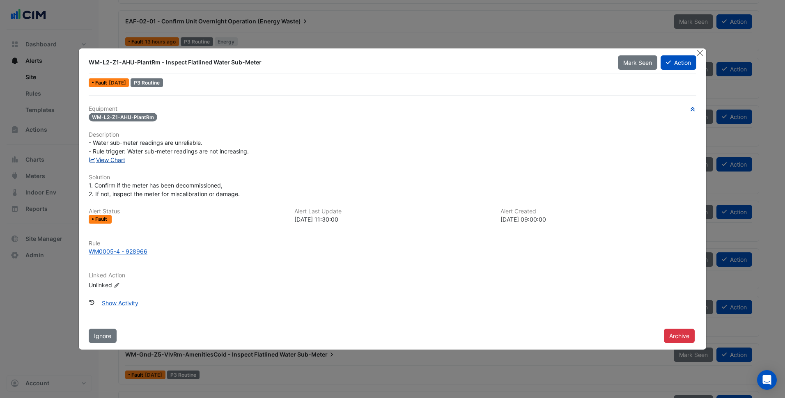
click at [113, 160] on link "View Chart" at bounding box center [107, 159] width 37 height 7
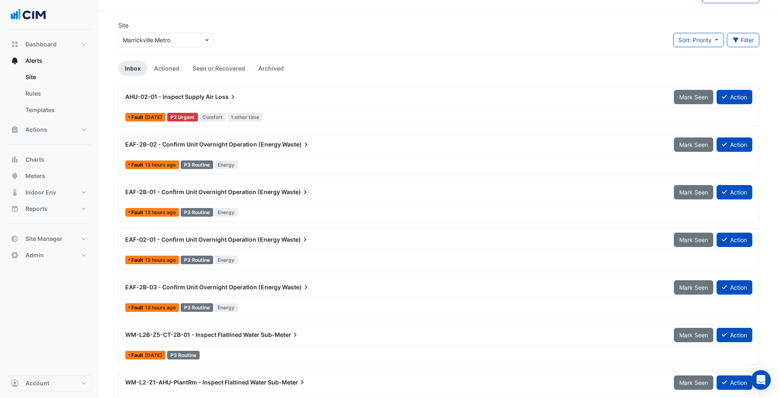
scroll to position [18, 0]
click at [359, 157] on div "EAF-2B-02 - Confirm Unit Overnight Operation (Energy Waste) Mark Seen Action Fa…" at bounding box center [439, 155] width 634 height 34
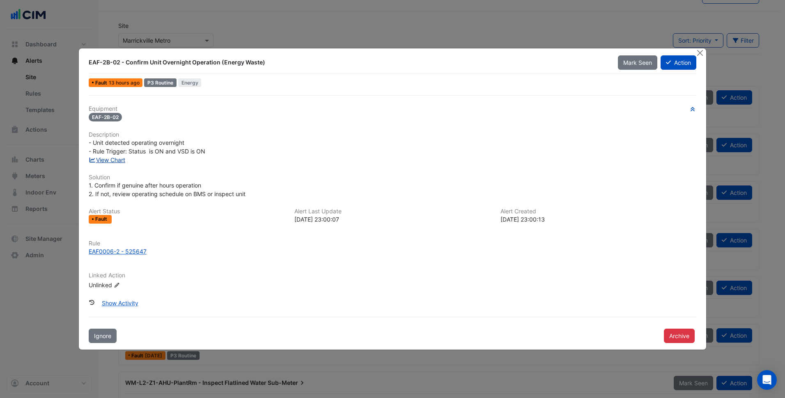
click at [119, 161] on link "View Chart" at bounding box center [107, 159] width 37 height 7
click at [432, 195] on div "1. Confirm if genuine after hours operation 2. If not, review operating schedul…" at bounding box center [393, 189] width 608 height 17
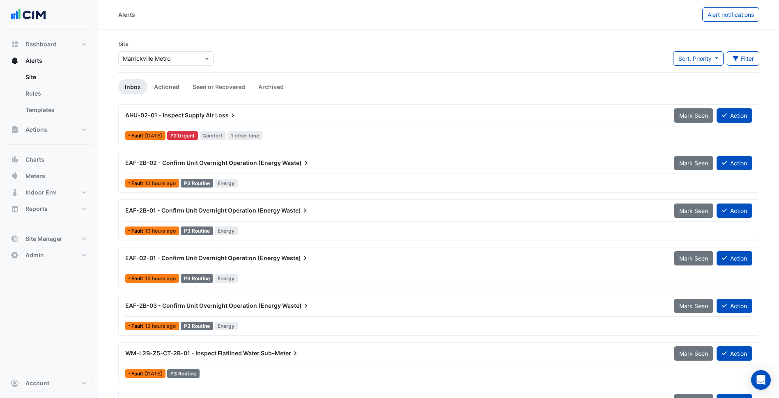
click at [223, 116] on span "Loss" at bounding box center [226, 115] width 22 height 8
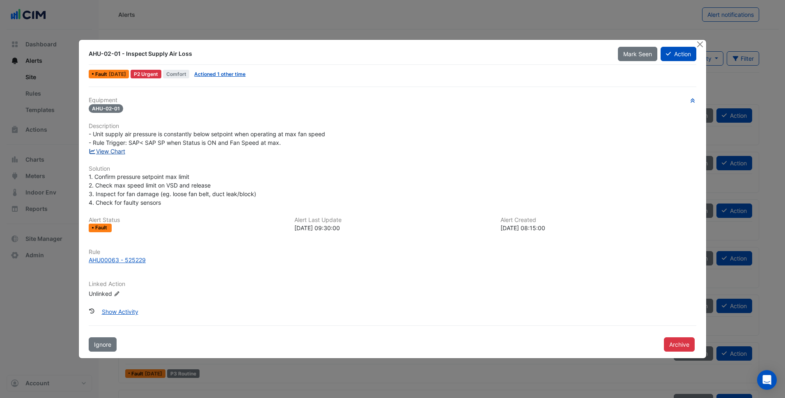
click at [122, 153] on link "View Chart" at bounding box center [107, 151] width 37 height 7
click at [494, 127] on h6 "Description" at bounding box center [393, 126] width 608 height 7
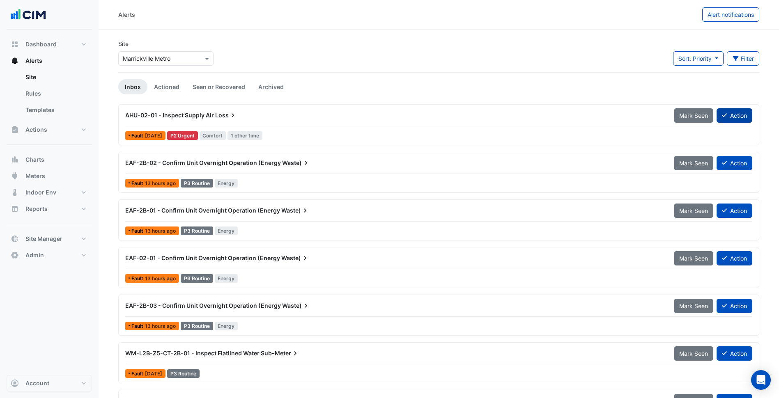
click at [734, 117] on button "Action" at bounding box center [735, 115] width 36 height 14
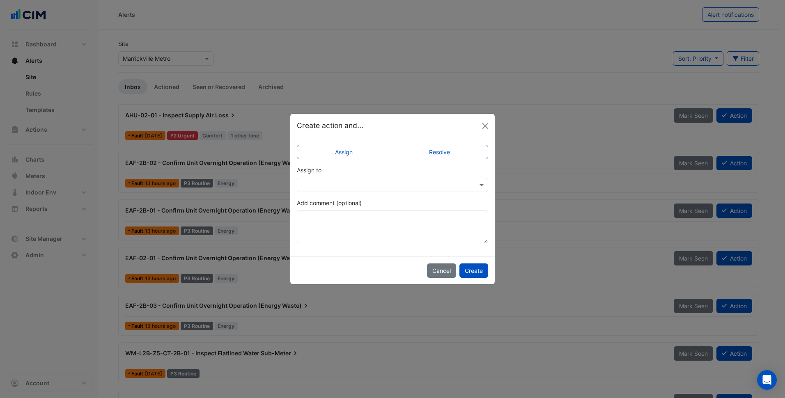
click at [386, 184] on input "text" at bounding box center [384, 185] width 166 height 9
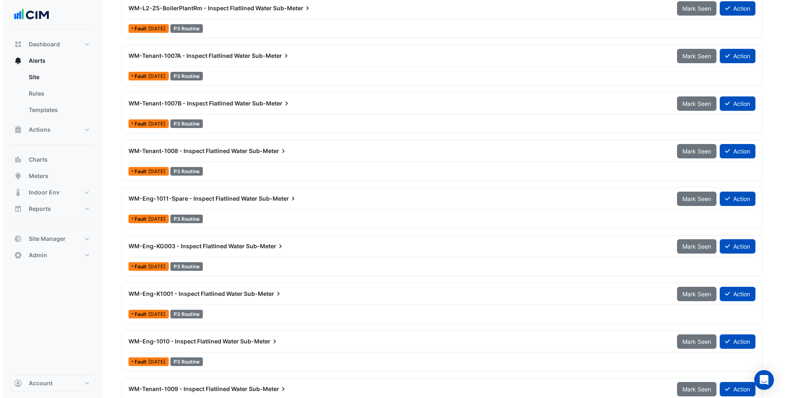
scroll to position [945, 0]
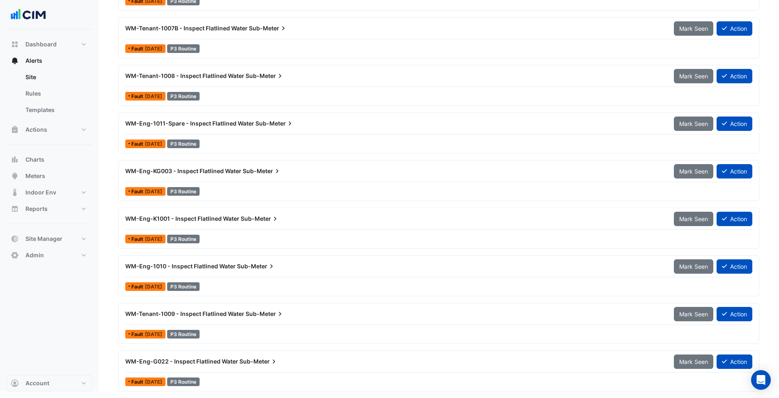
click at [319, 179] on div "WM-Eng-KG003 - Inspect Flatlined Water Sub-Meter Mark Seen Action" at bounding box center [438, 173] width 627 height 18
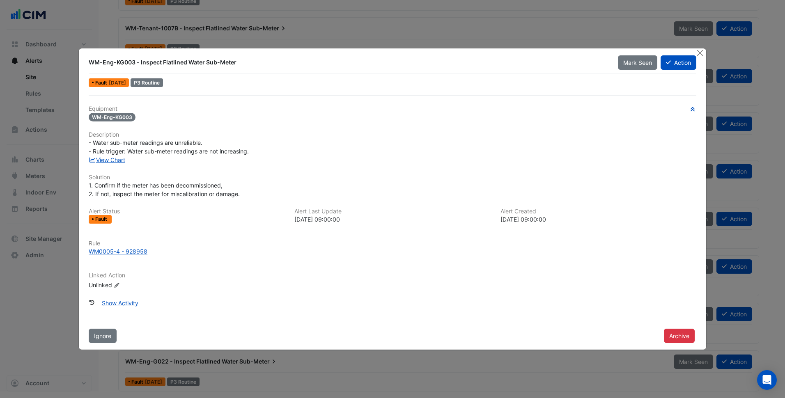
click at [305, 150] on div "- Water sub-meter readings are unreliable. - Rule trigger: Water sub-meter read…" at bounding box center [393, 146] width 608 height 17
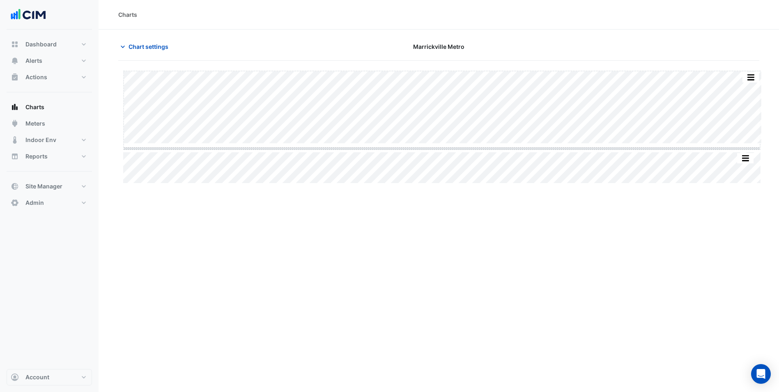
drag, startPoint x: 443, startPoint y: 145, endPoint x: 430, endPoint y: 269, distance: 125.5
